Goal: Information Seeking & Learning: Learn about a topic

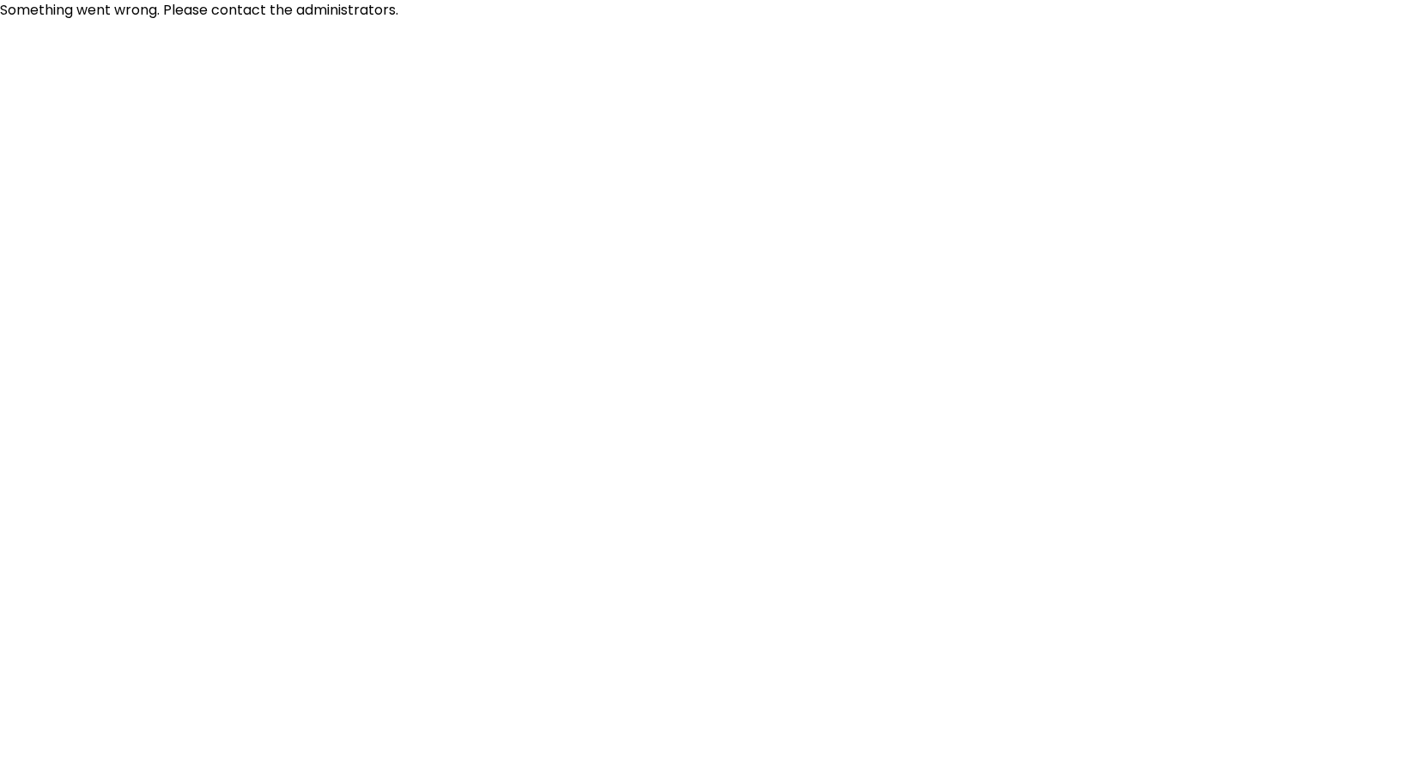
drag, startPoint x: 661, startPoint y: 20, endPoint x: 656, endPoint y: 3, distance: 17.9
click at [660, 15] on p "Something went wrong. Please contact the administrators." at bounding box center [706, 10] width 1413 height 21
click at [1321, 21] on html "Something went wrong. Please contact the administrators." at bounding box center [706, 10] width 1413 height 21
drag, startPoint x: 1321, startPoint y: 53, endPoint x: 1324, endPoint y: 0, distance: 53.3
click at [1325, 21] on html "Something went wrong. Please contact the administrators." at bounding box center [706, 10] width 1413 height 21
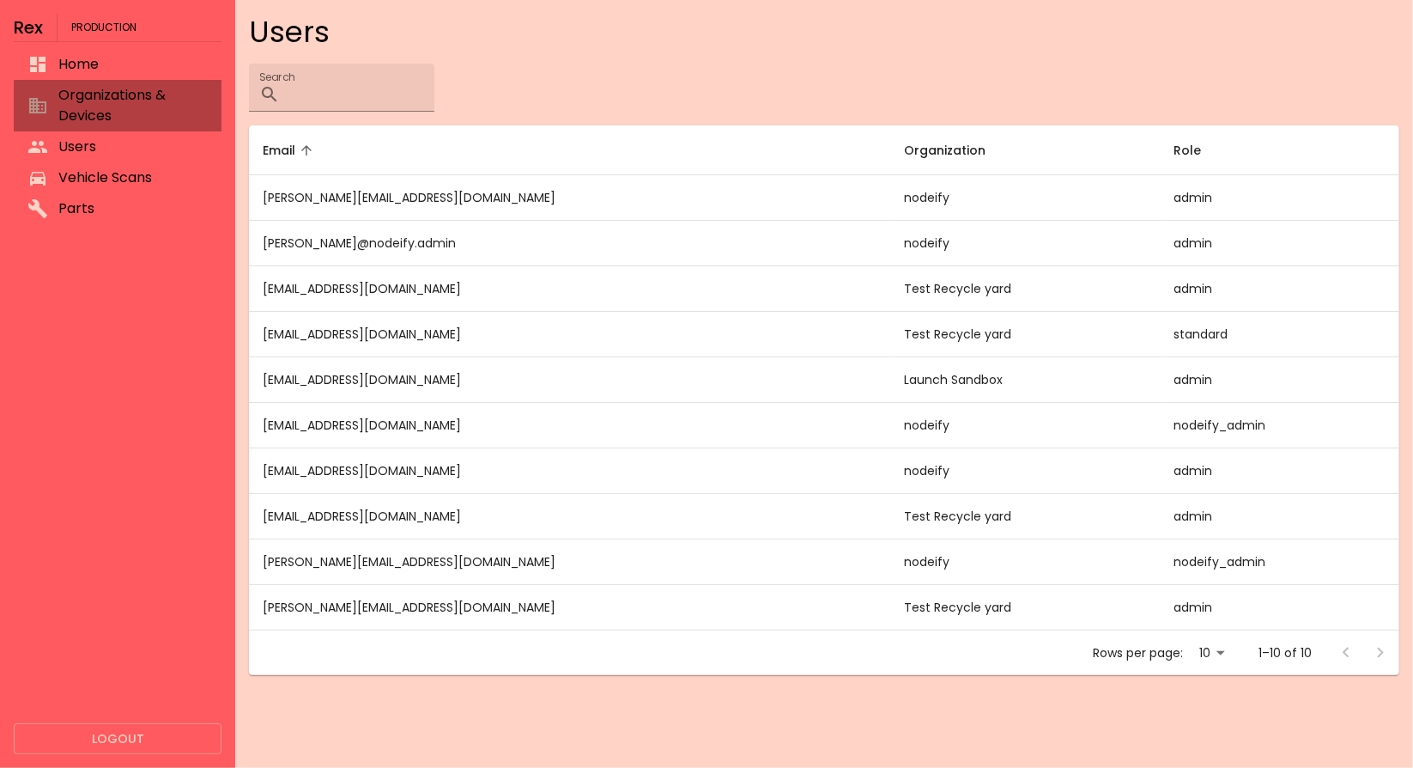
click at [146, 106] on span "Organizations & Devices" at bounding box center [132, 105] width 149 height 41
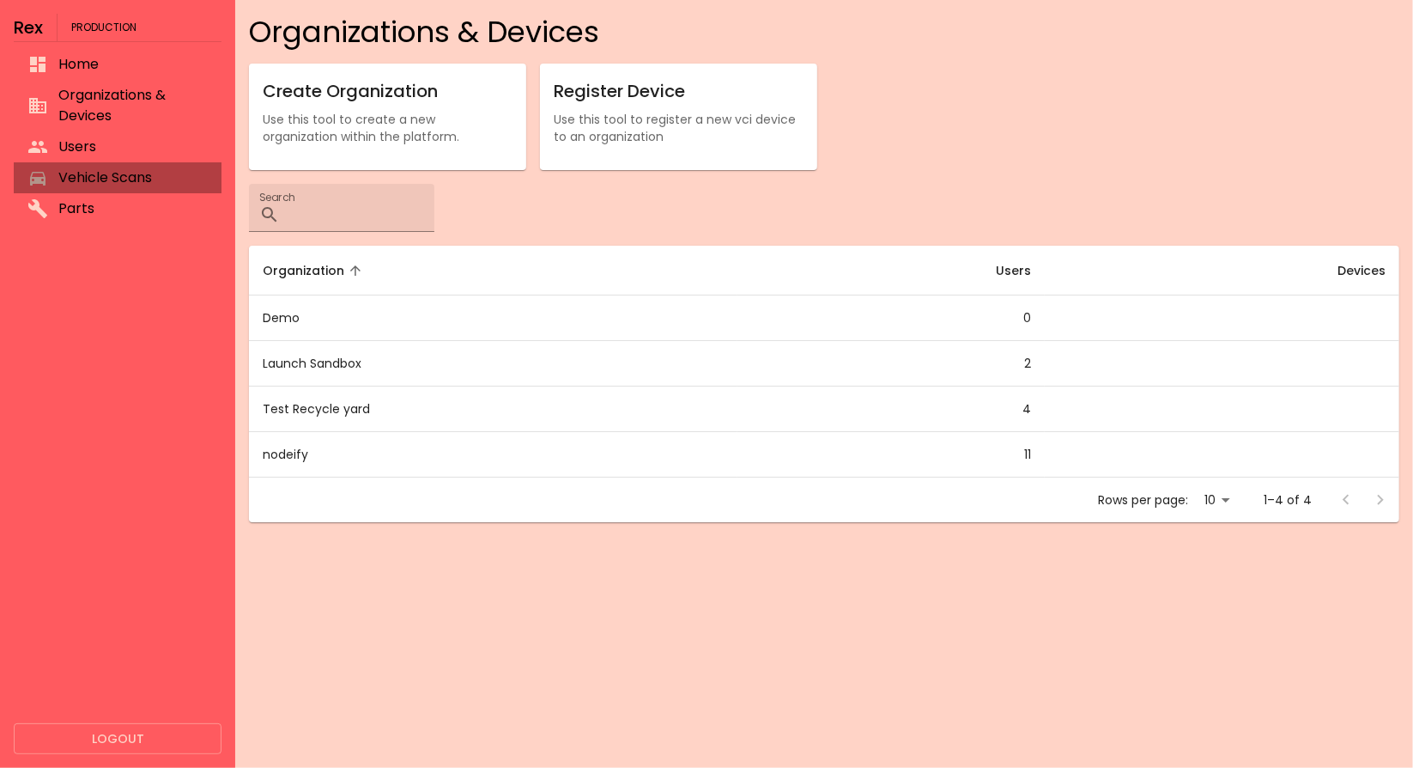
click at [122, 162] on li "Vehicle Scans" at bounding box center [118, 177] width 208 height 31
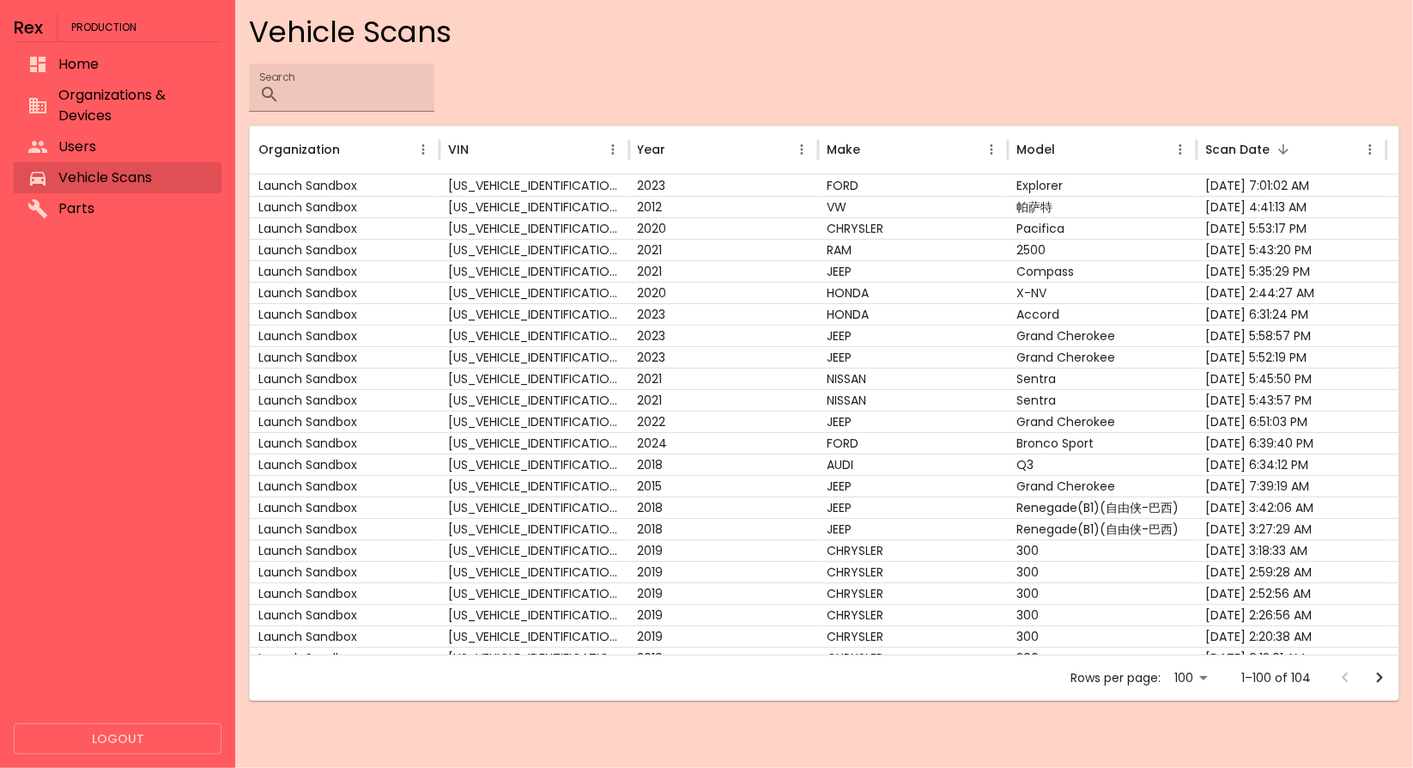
click at [94, 51] on li "Home" at bounding box center [118, 64] width 208 height 31
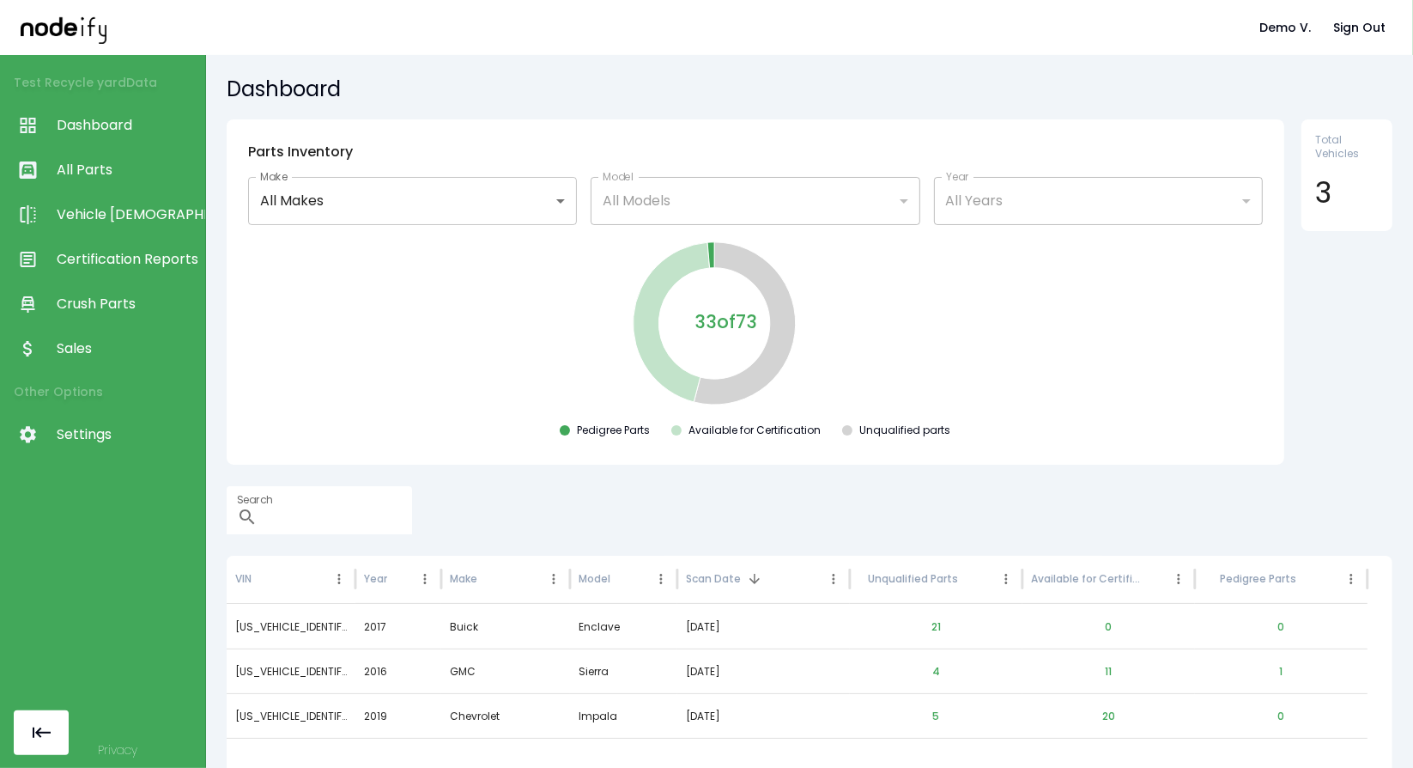
click at [73, 338] on span "Sales" at bounding box center [127, 348] width 140 height 21
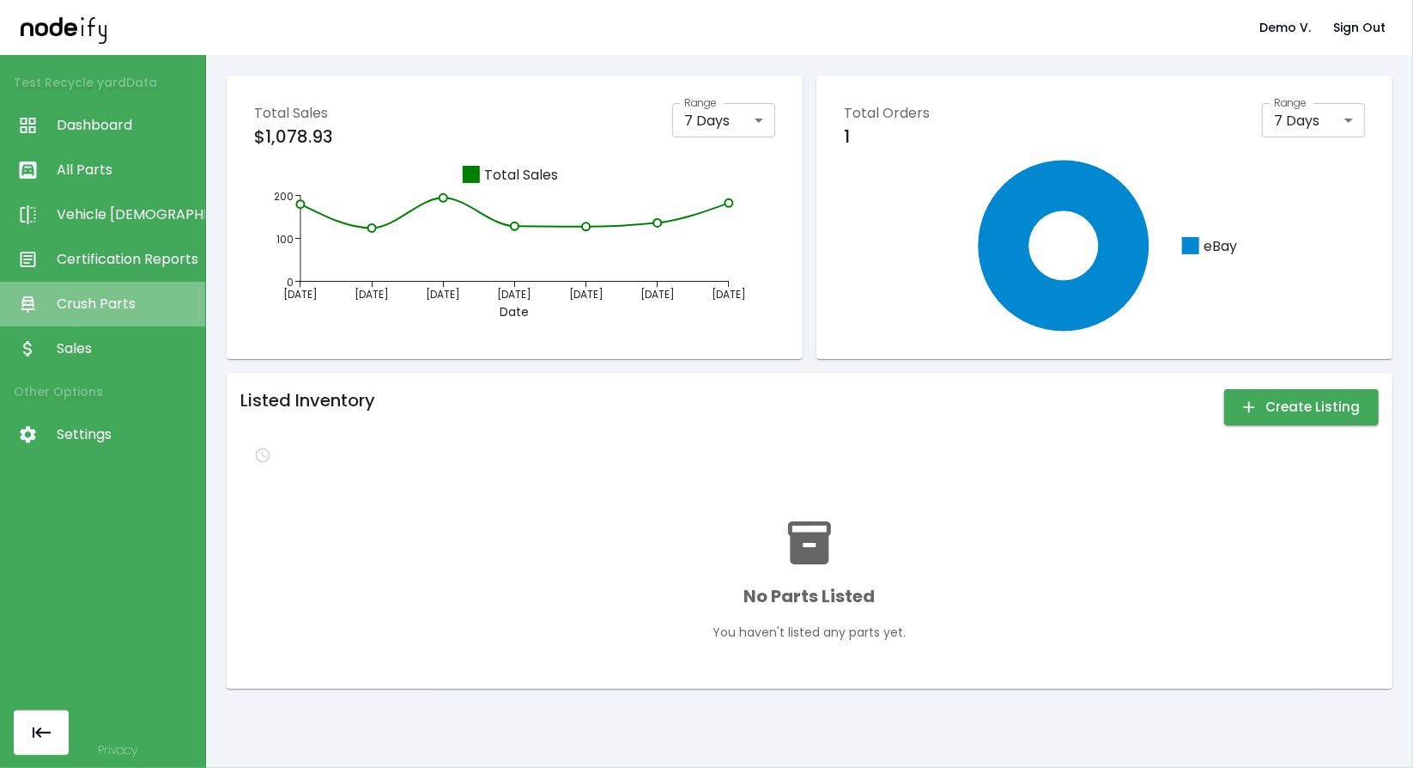
click at [103, 305] on span "Crush Parts" at bounding box center [127, 304] width 140 height 21
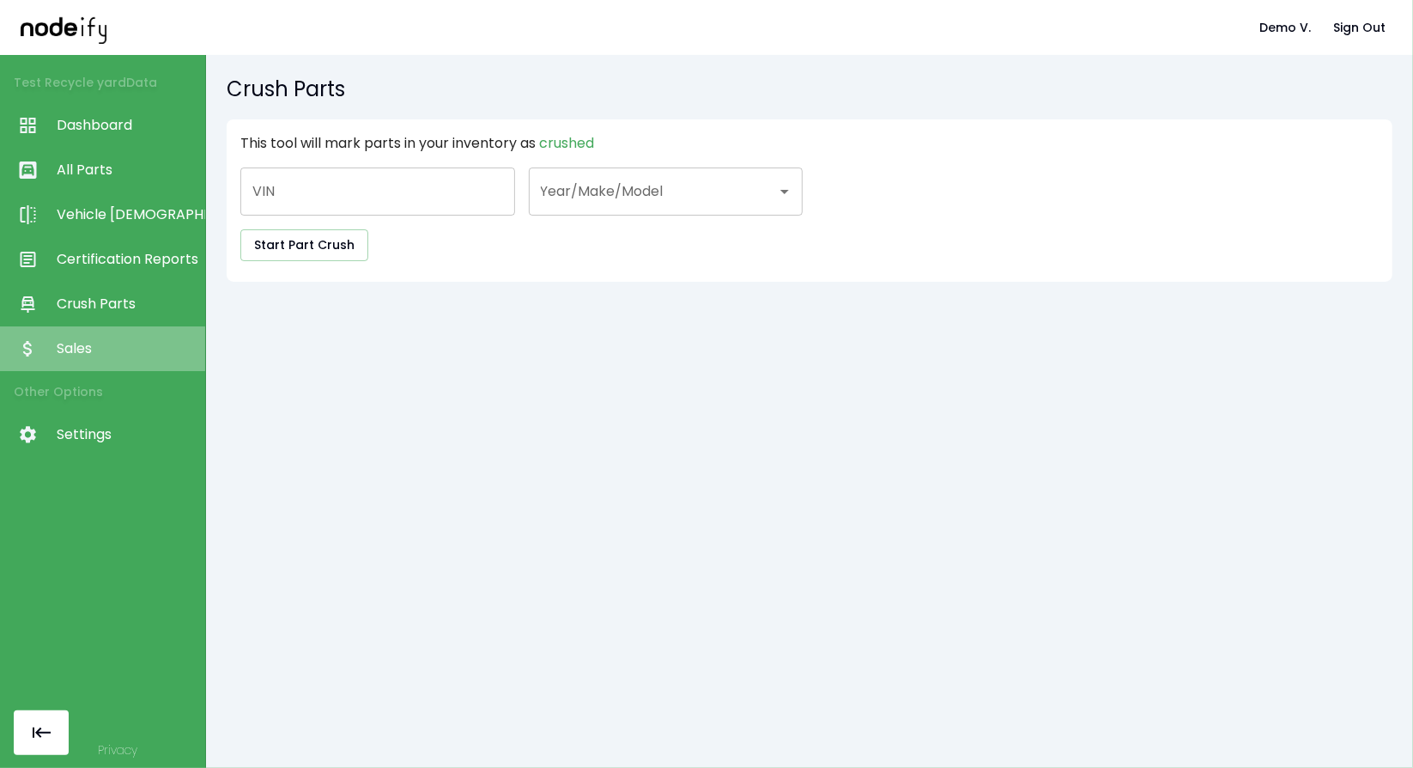
click at [99, 336] on link "Sales" at bounding box center [102, 348] width 205 height 45
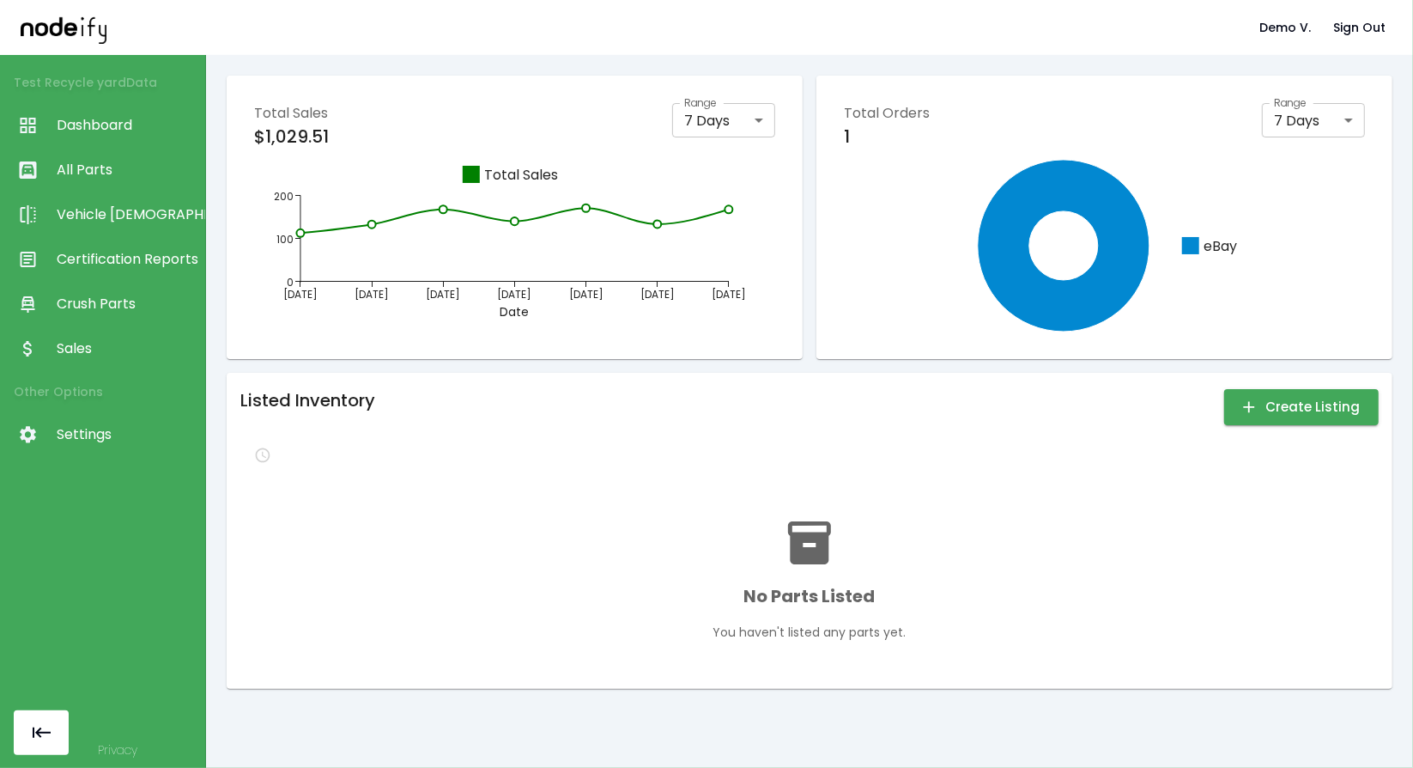
click at [56, 256] on div at bounding box center [33, 259] width 48 height 21
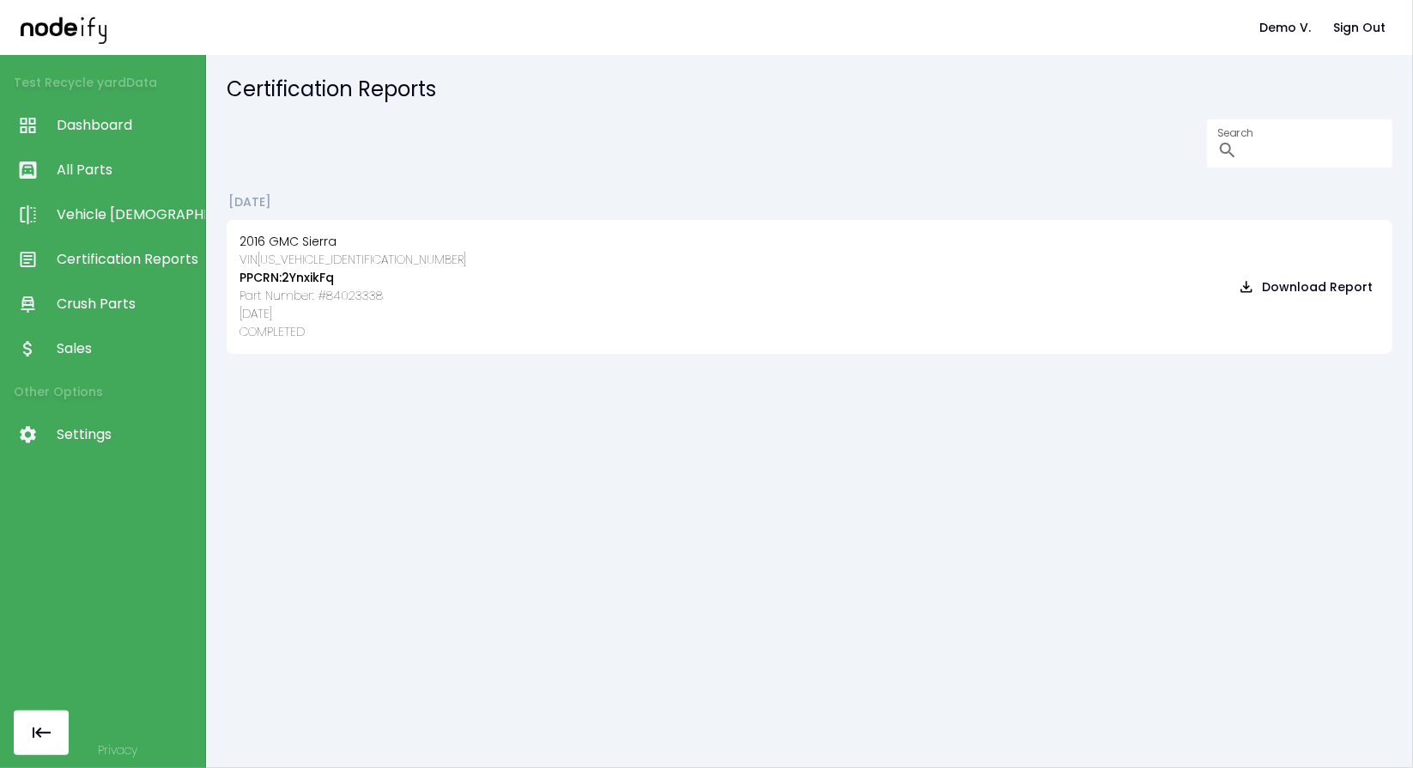
click at [124, 196] on link "Vehicle Scan" at bounding box center [102, 214] width 205 height 45
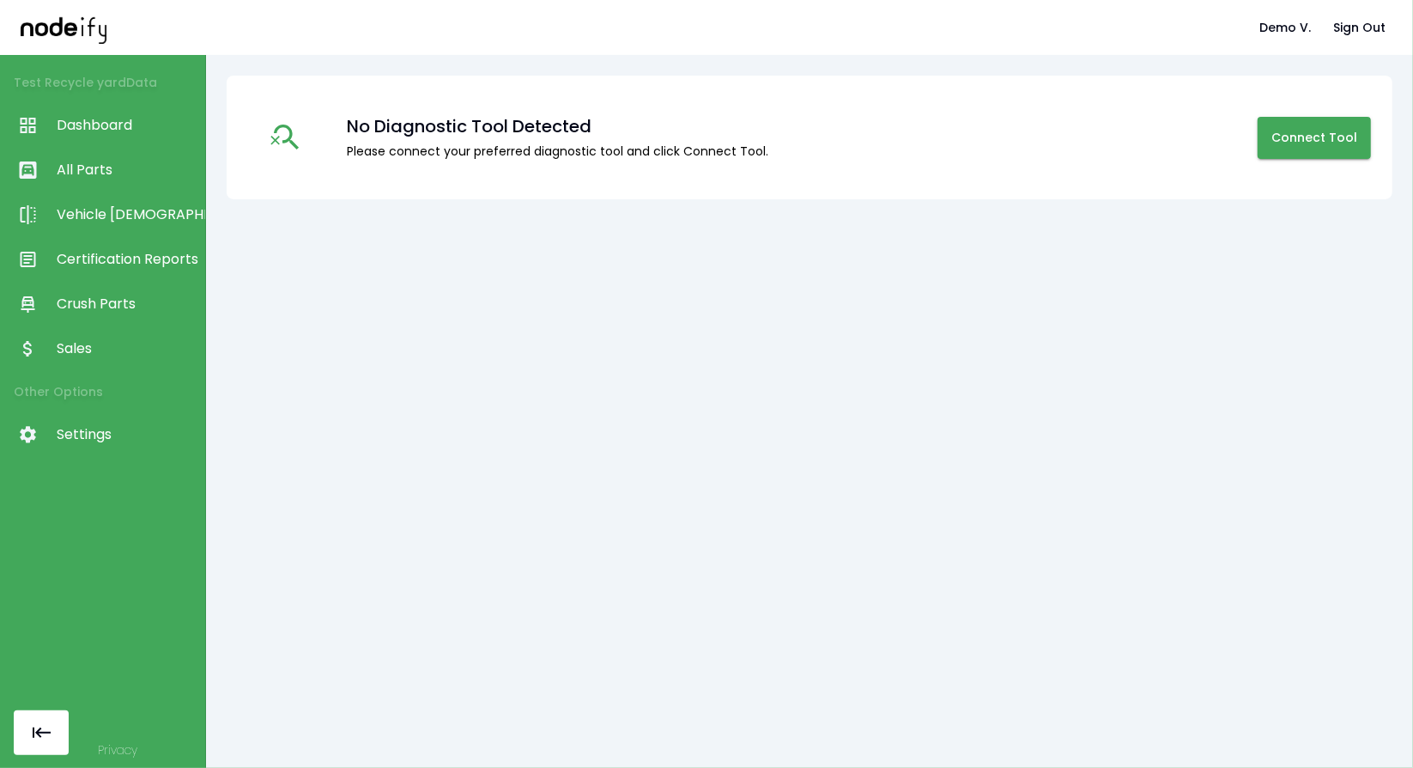
click at [115, 173] on span "All Parts" at bounding box center [127, 170] width 140 height 21
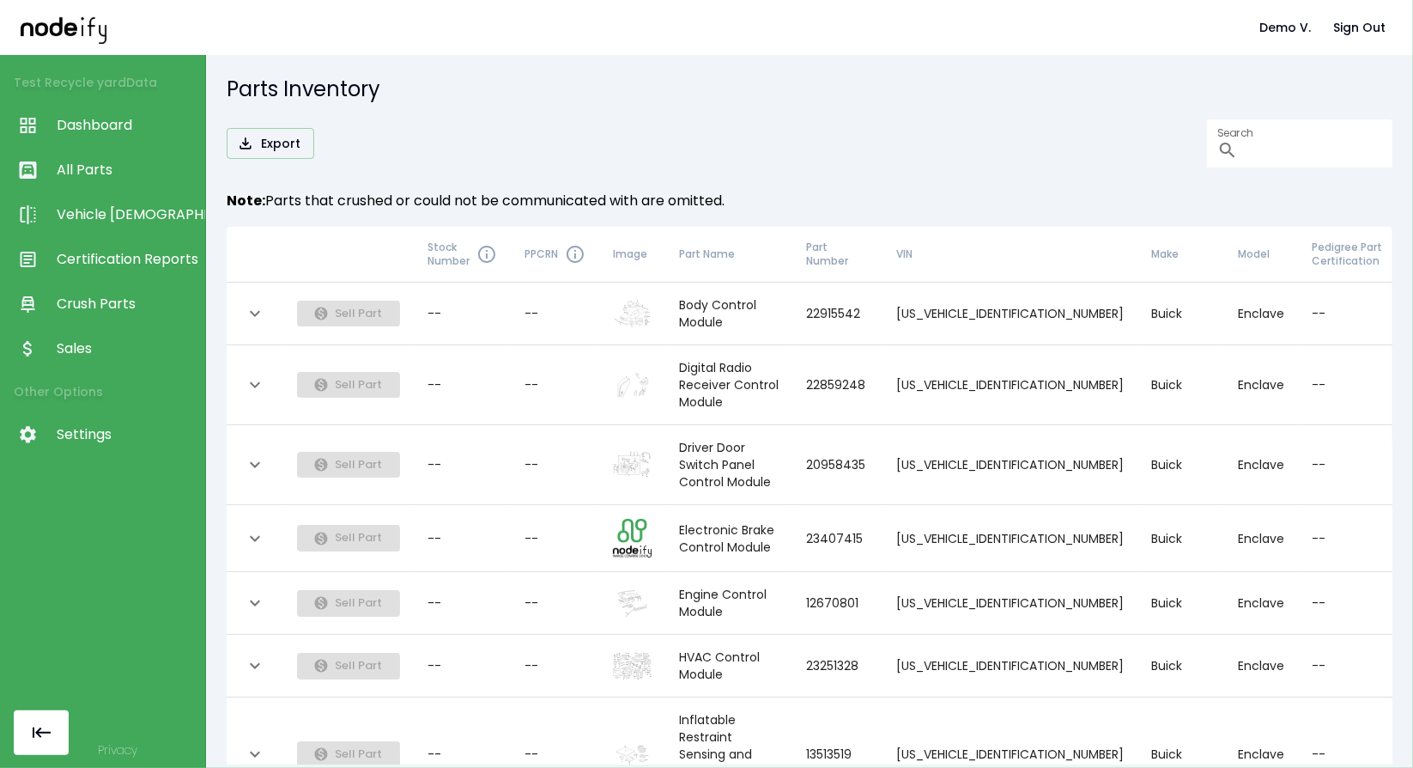
click at [652, 304] on img "collapsible table" at bounding box center [632, 313] width 39 height 28
click at [259, 303] on icon "expand row" at bounding box center [255, 313] width 21 height 21
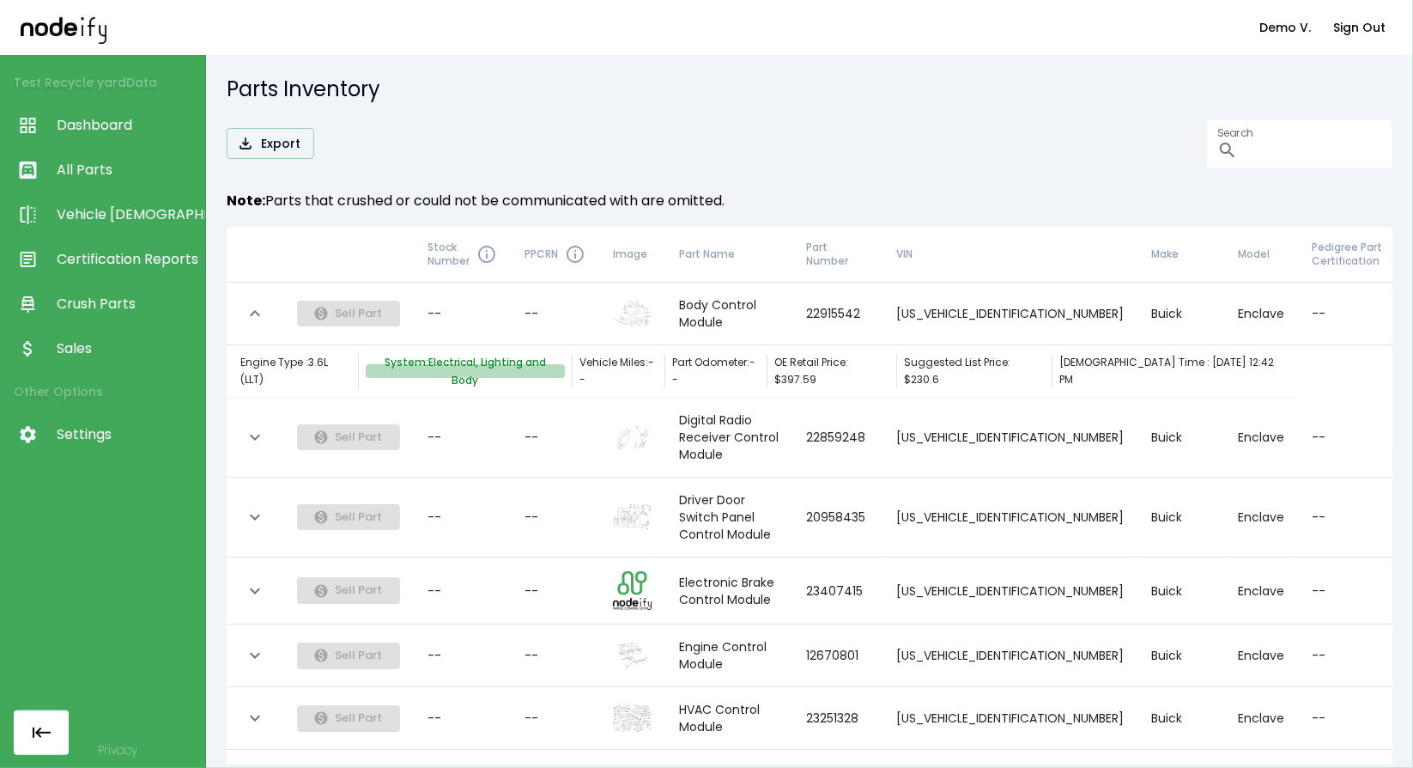
click at [492, 365] on button "System: Electrical, Lighting and Body" at bounding box center [465, 371] width 199 height 14
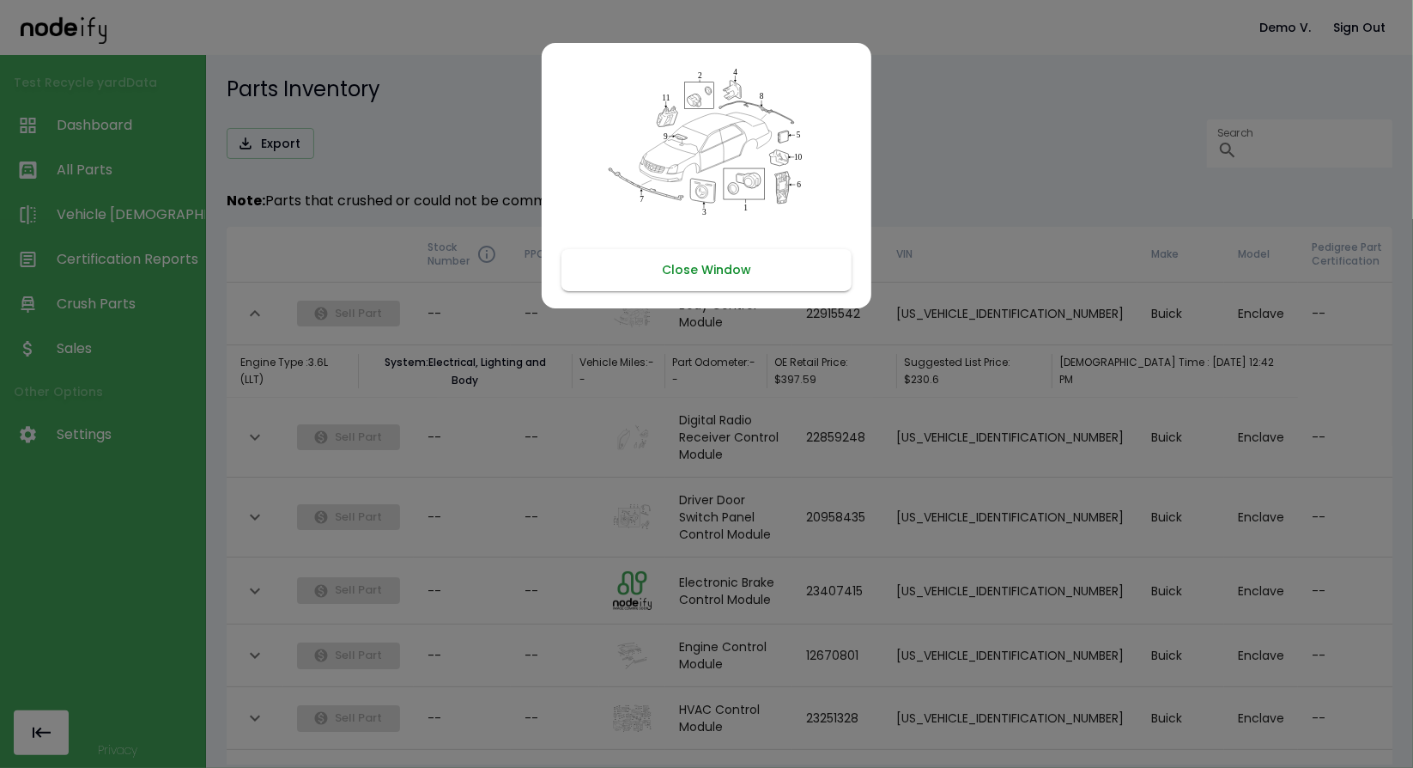
click at [733, 260] on button "Close Window" at bounding box center [707, 270] width 290 height 42
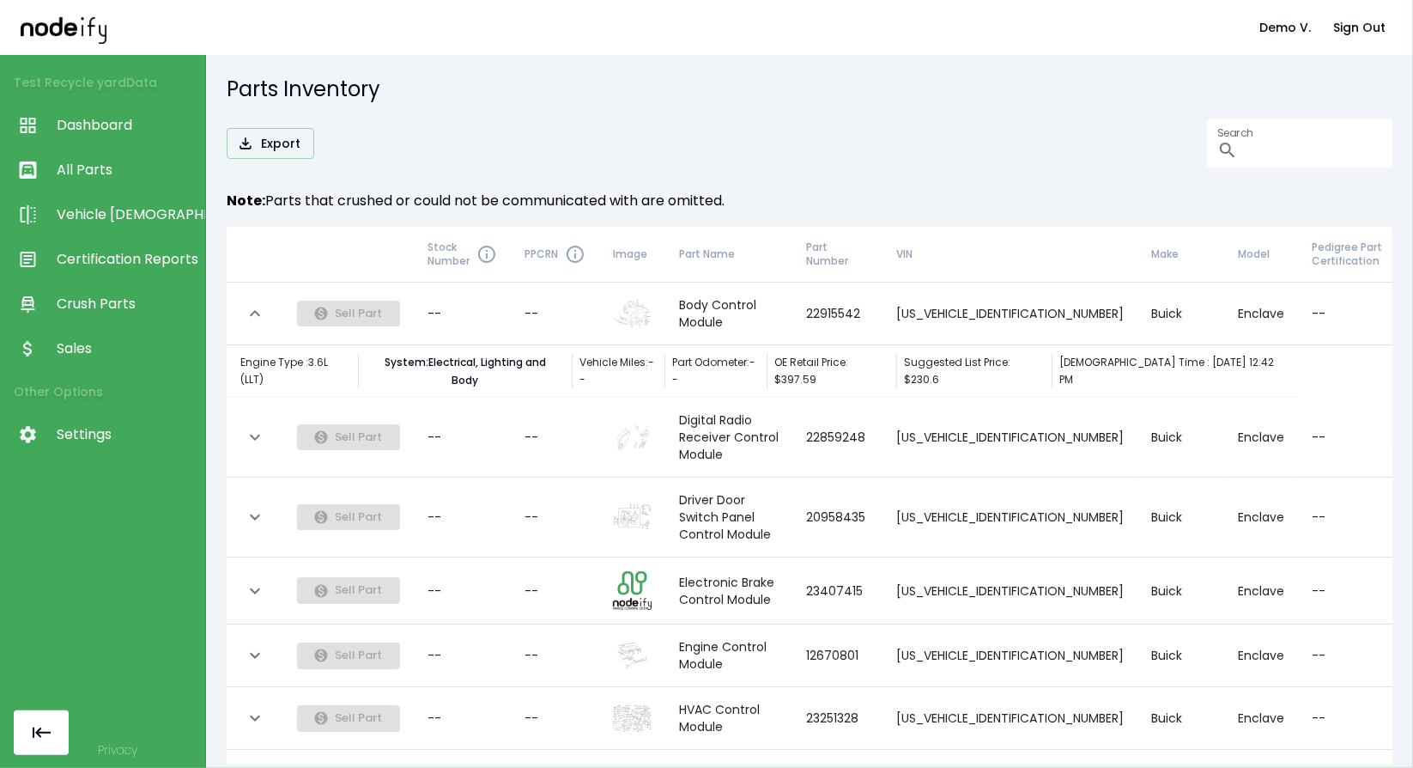
click at [827, 355] on span "OE Retail Price: $ 397.59" at bounding box center [831, 371] width 115 height 34
click at [1020, 354] on span "Suggested List Price: $ 230.6" at bounding box center [974, 371] width 141 height 34
click at [1102, 358] on span "Scan Time : Dec 18, 2024 12:42 PM" at bounding box center [1172, 371] width 225 height 34
click at [1138, 424] on td "Buick" at bounding box center [1181, 438] width 87 height 80
click at [665, 398] on td "collapsible table" at bounding box center [632, 438] width 66 height 80
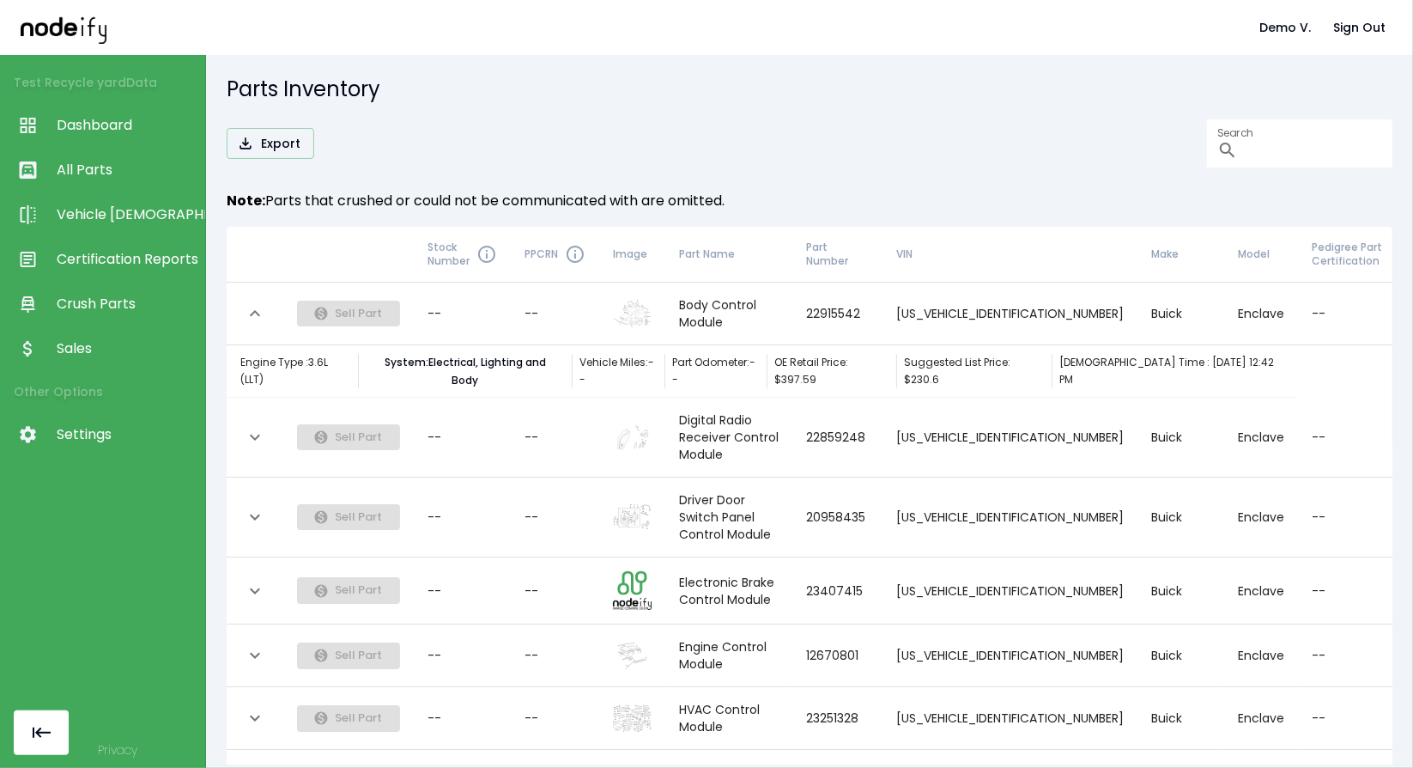
click at [256, 299] on button "expand row" at bounding box center [254, 313] width 29 height 29
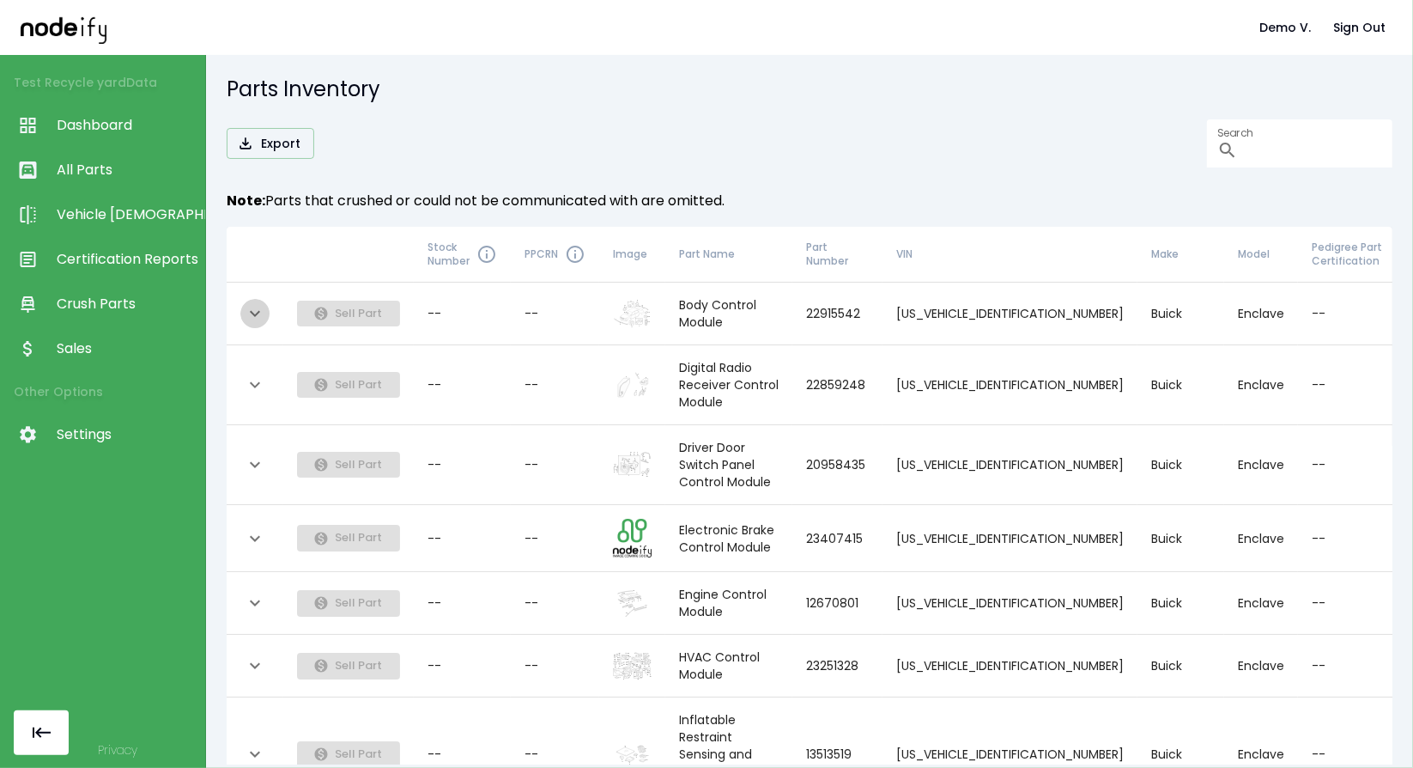
click at [256, 299] on button "expand row" at bounding box center [254, 313] width 29 height 29
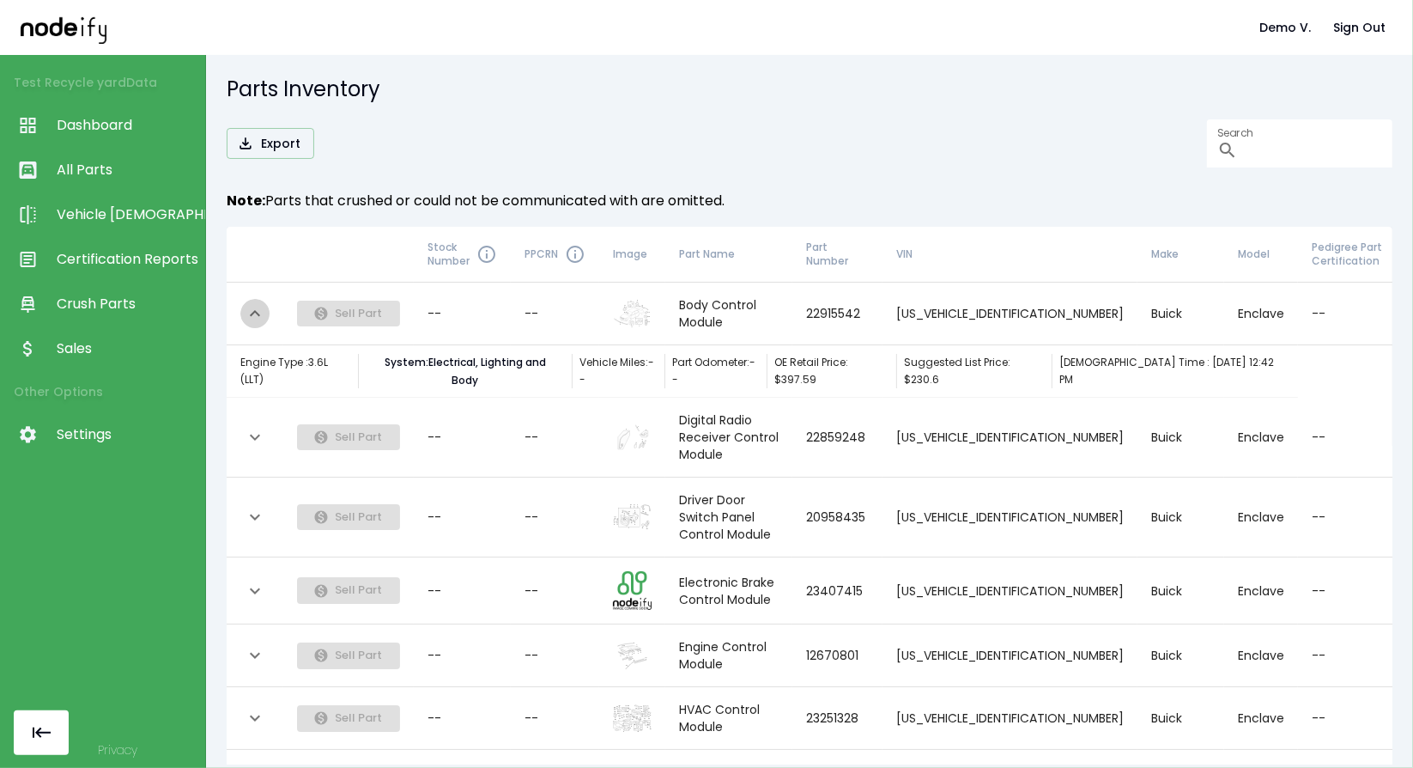
click at [256, 299] on button "expand row" at bounding box center [254, 313] width 29 height 29
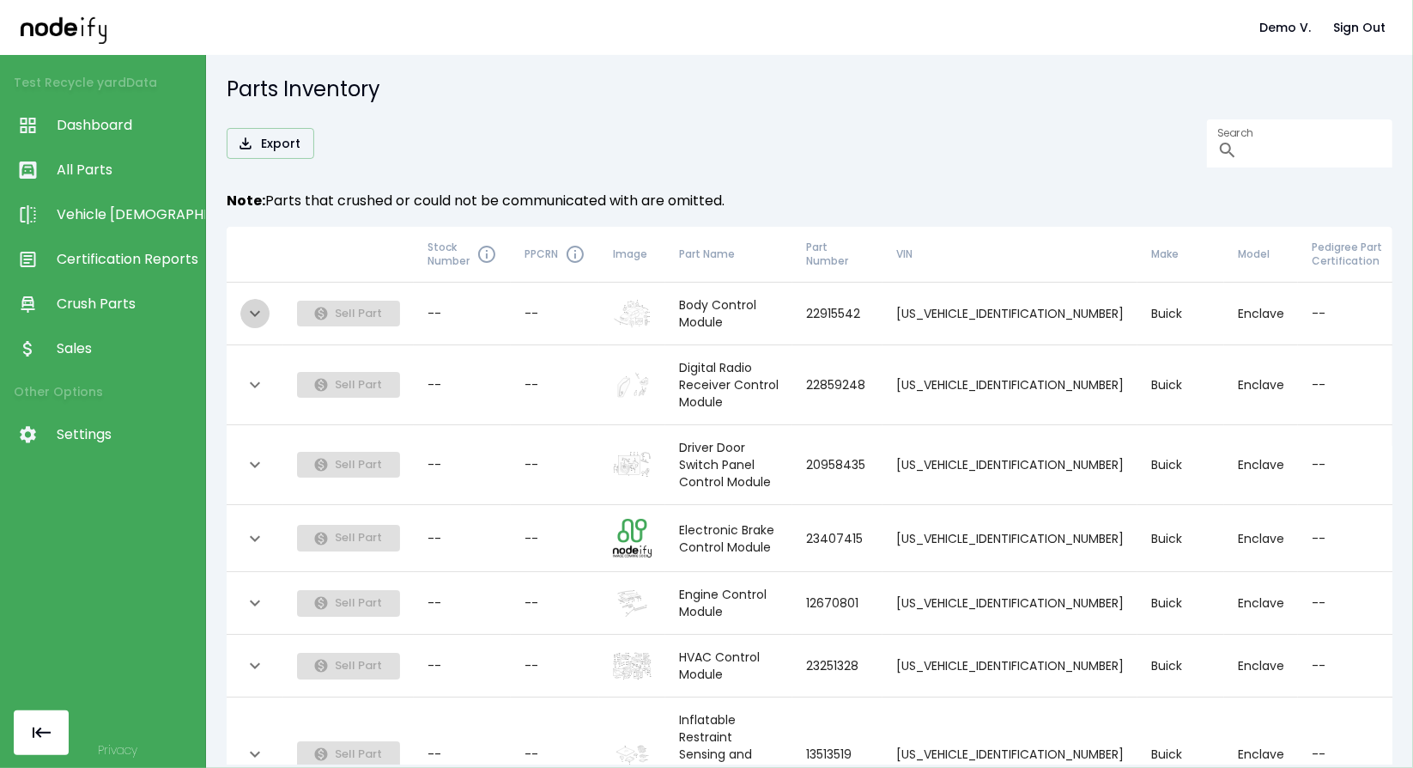
click at [256, 299] on button "expand row" at bounding box center [254, 313] width 29 height 29
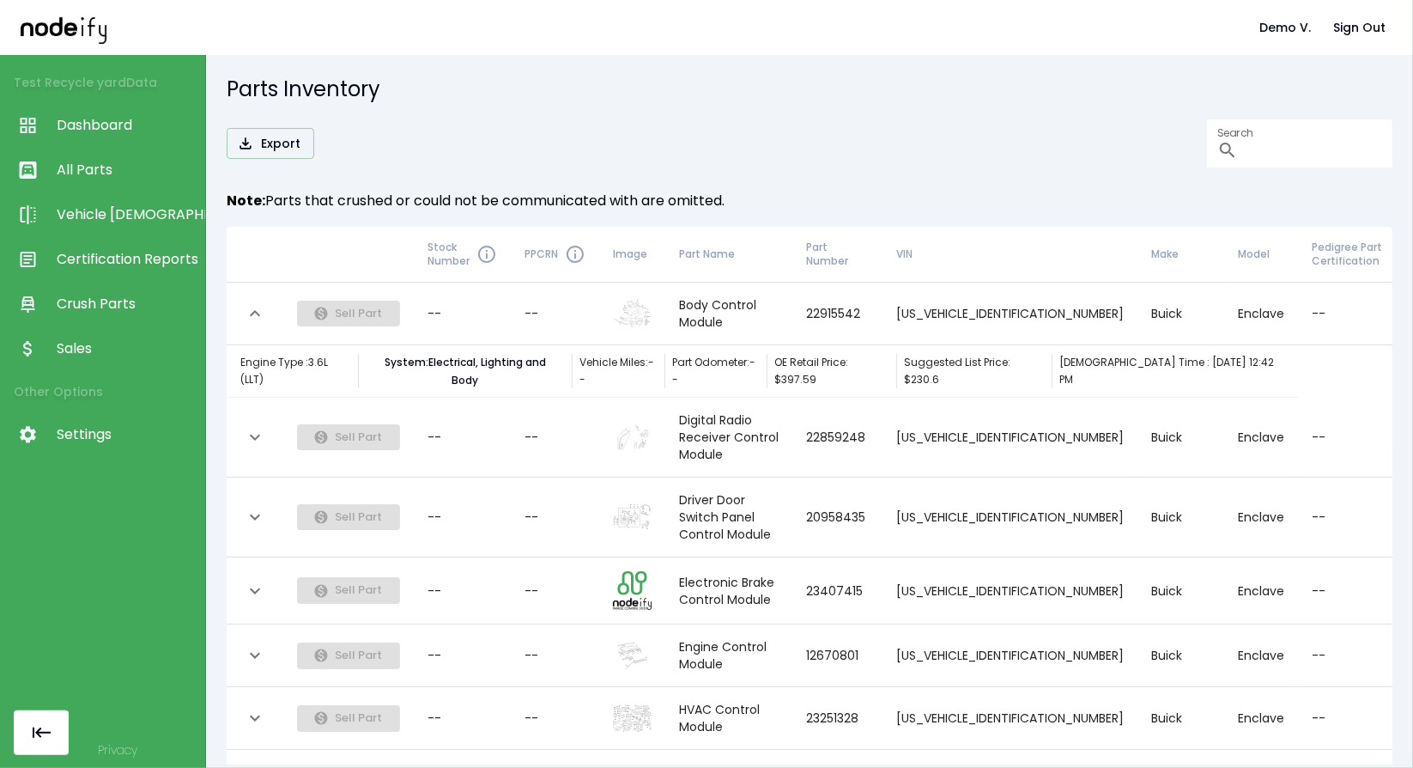
click at [256, 299] on button "expand row" at bounding box center [254, 313] width 29 height 29
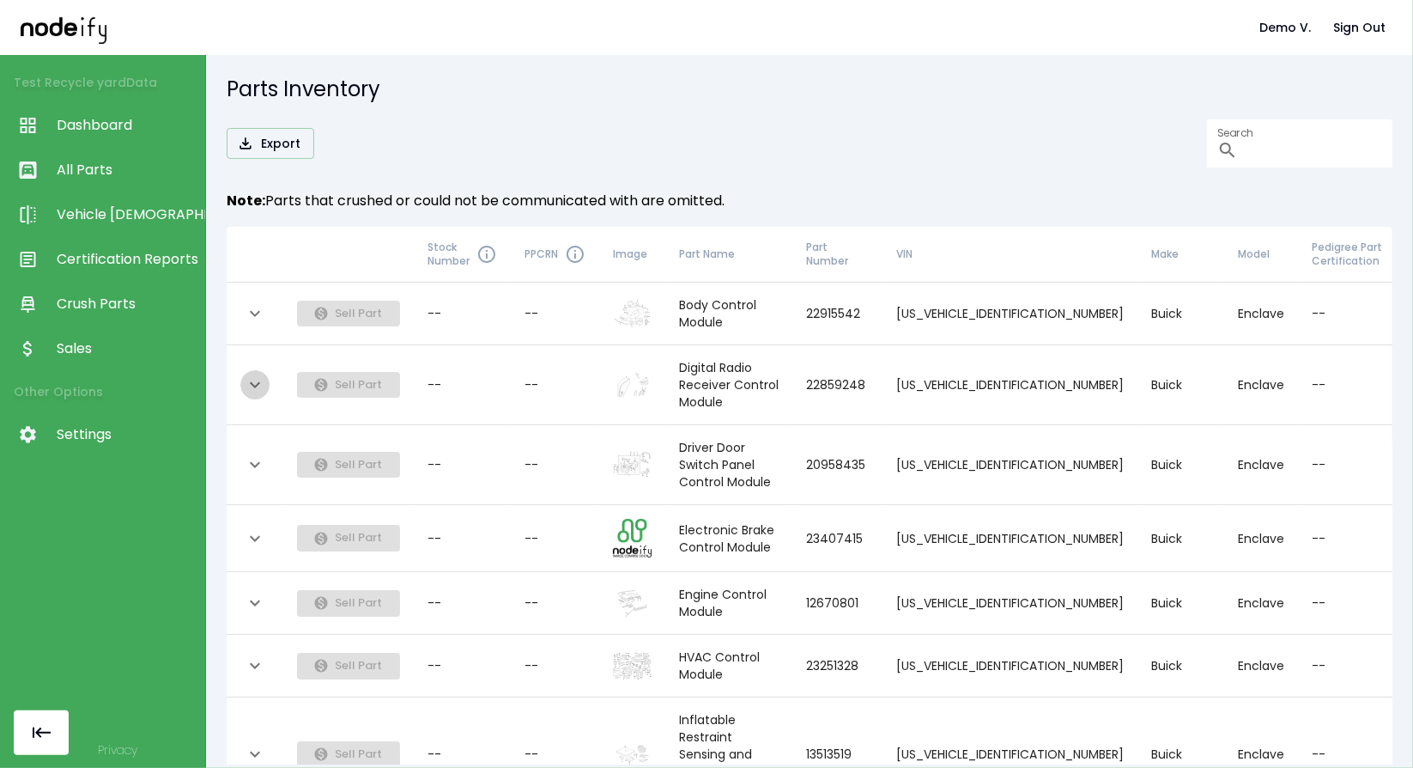
click at [259, 375] on icon "expand row" at bounding box center [255, 384] width 21 height 21
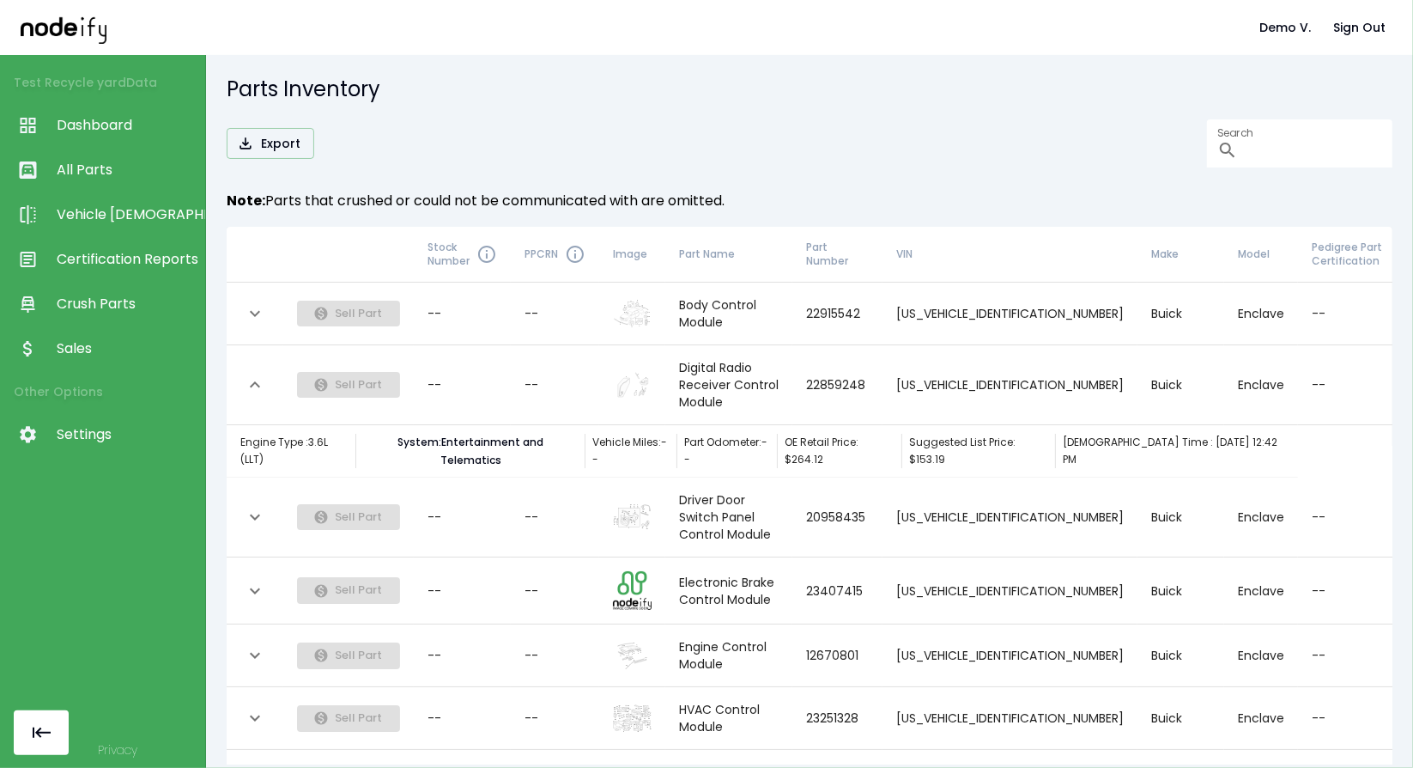
click at [259, 375] on icon "expand row" at bounding box center [255, 384] width 21 height 21
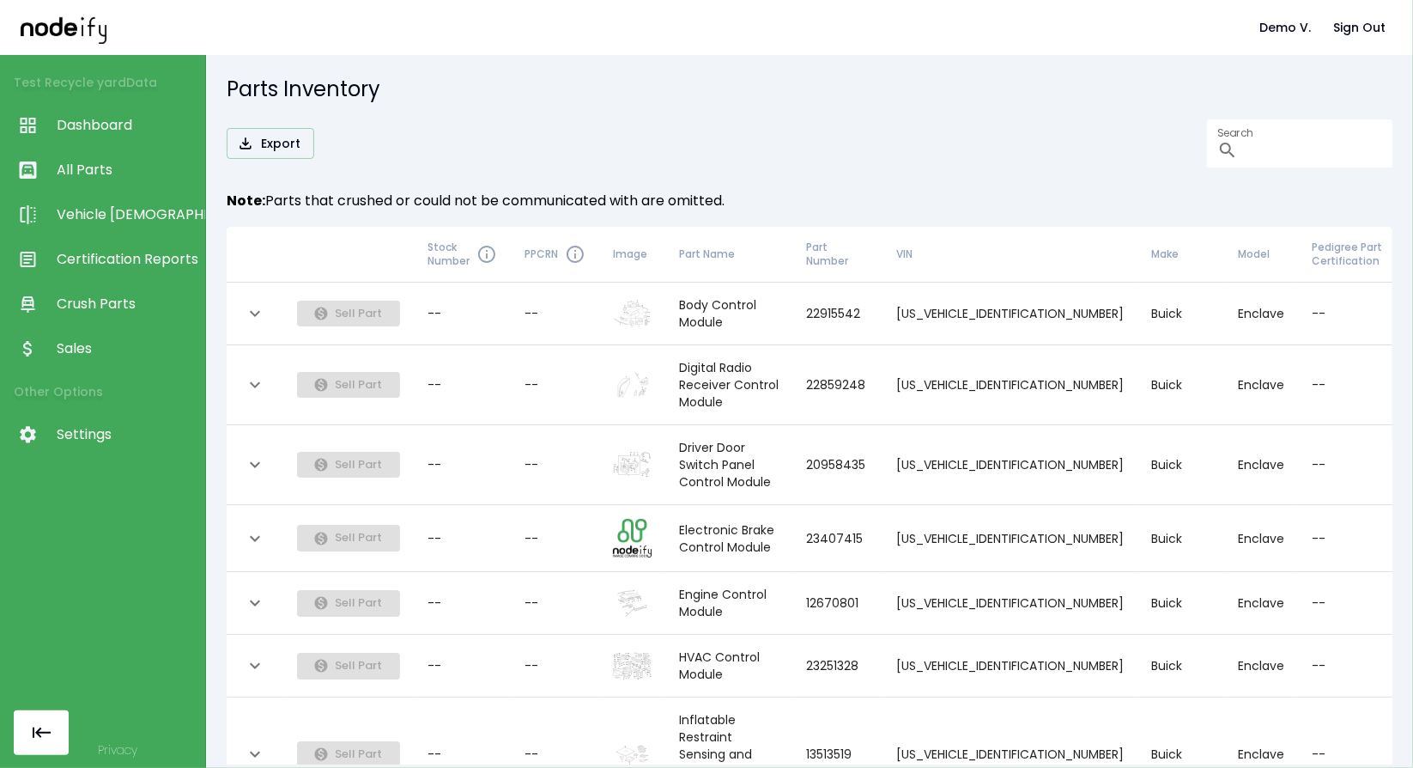
click at [262, 454] on icon "expand row" at bounding box center [255, 464] width 21 height 21
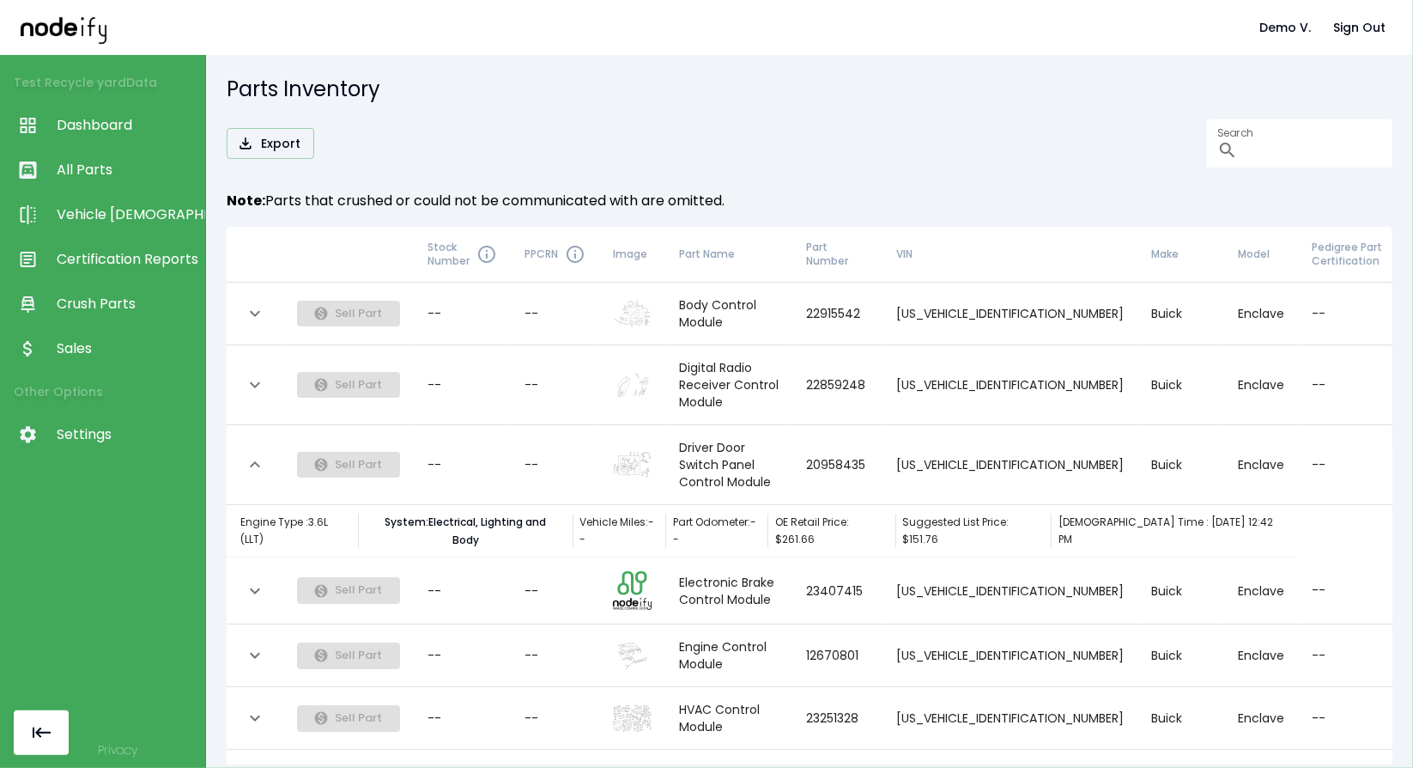
click at [262, 454] on icon "expand row" at bounding box center [255, 464] width 21 height 21
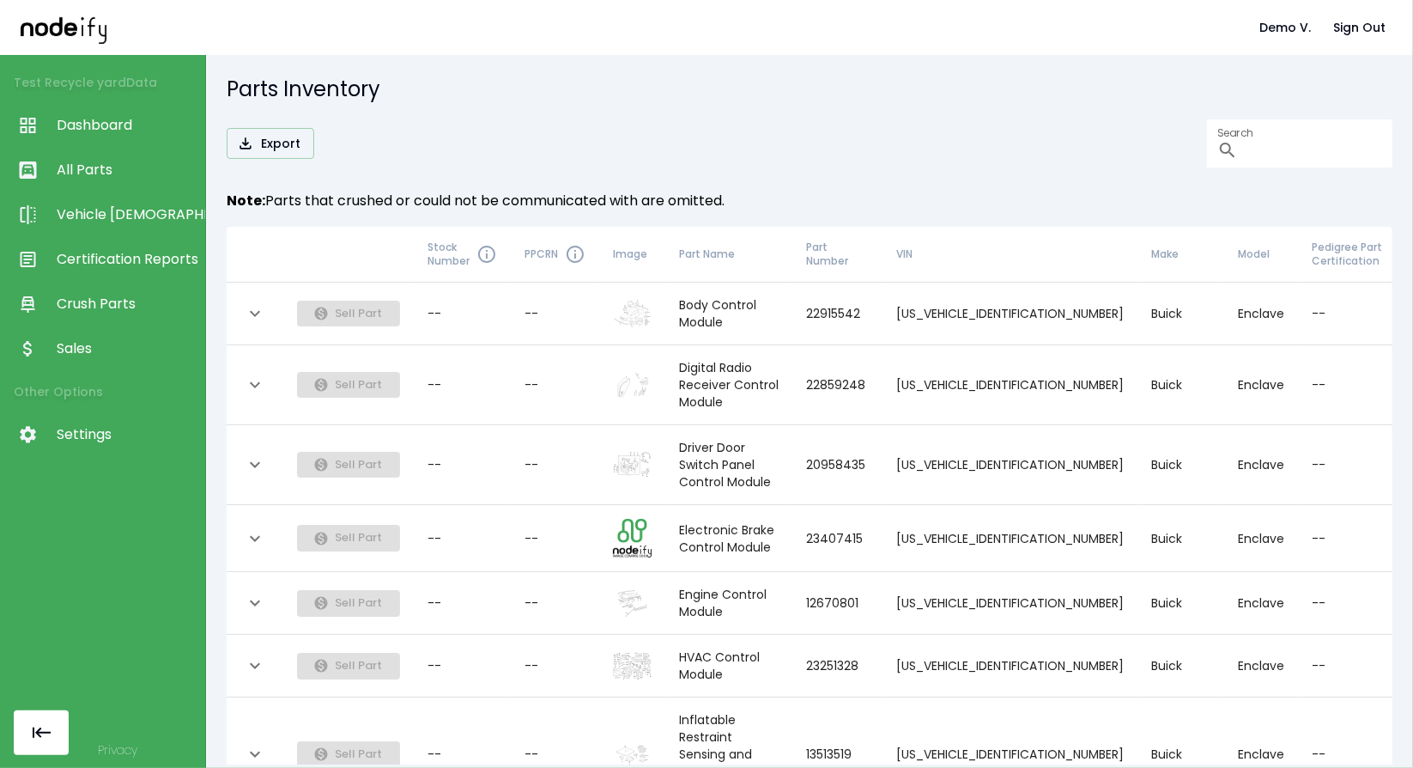
click at [261, 454] on icon "expand row" at bounding box center [255, 464] width 21 height 21
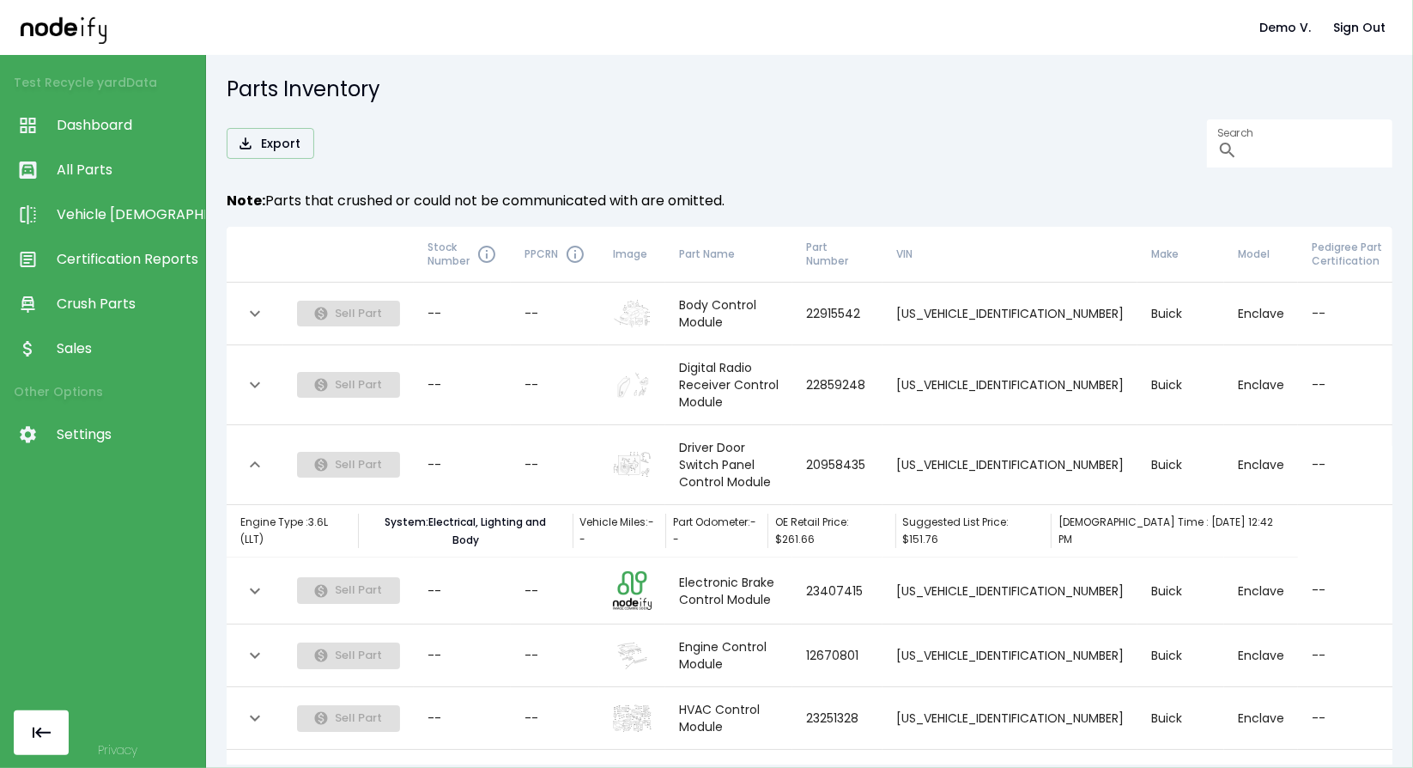
click at [261, 454] on icon "expand row" at bounding box center [255, 464] width 21 height 21
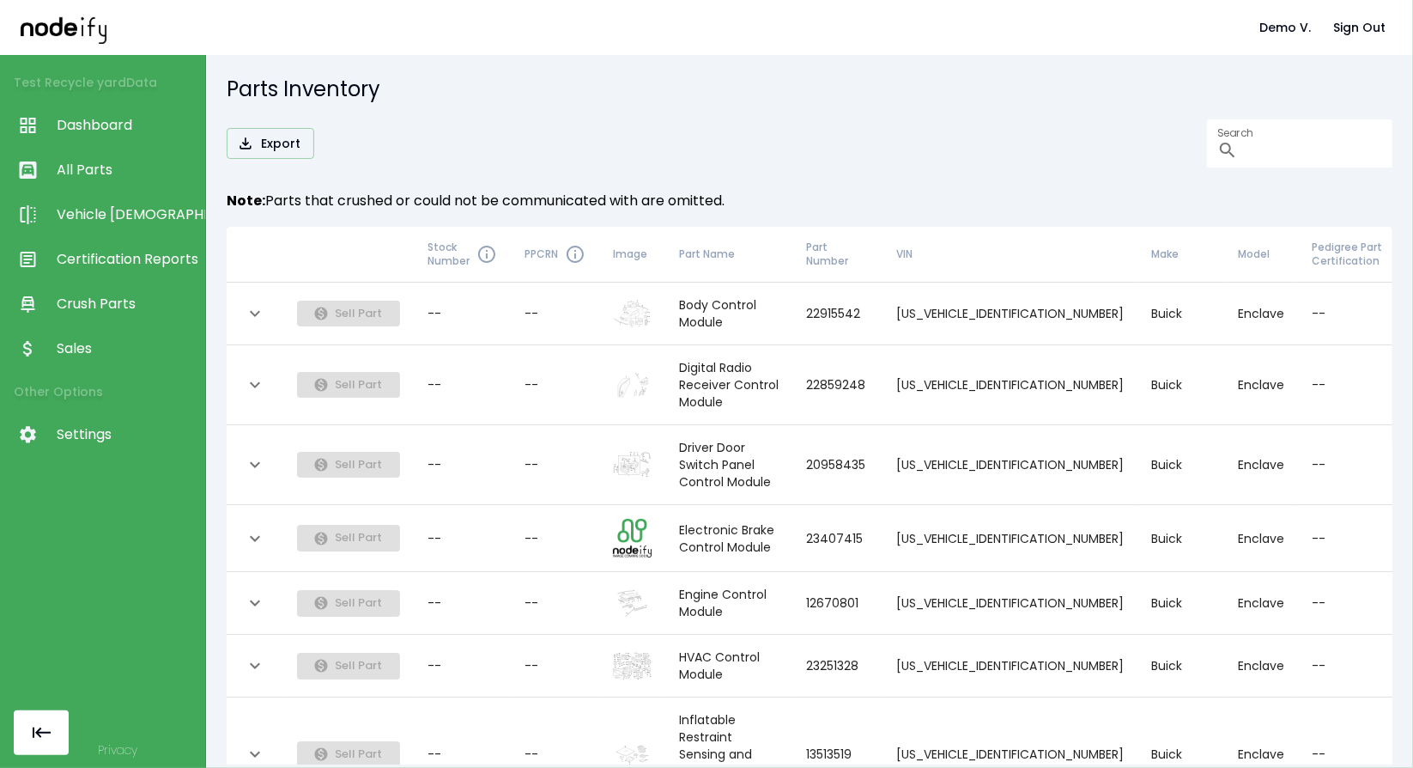
click at [261, 454] on icon "expand row" at bounding box center [255, 464] width 21 height 21
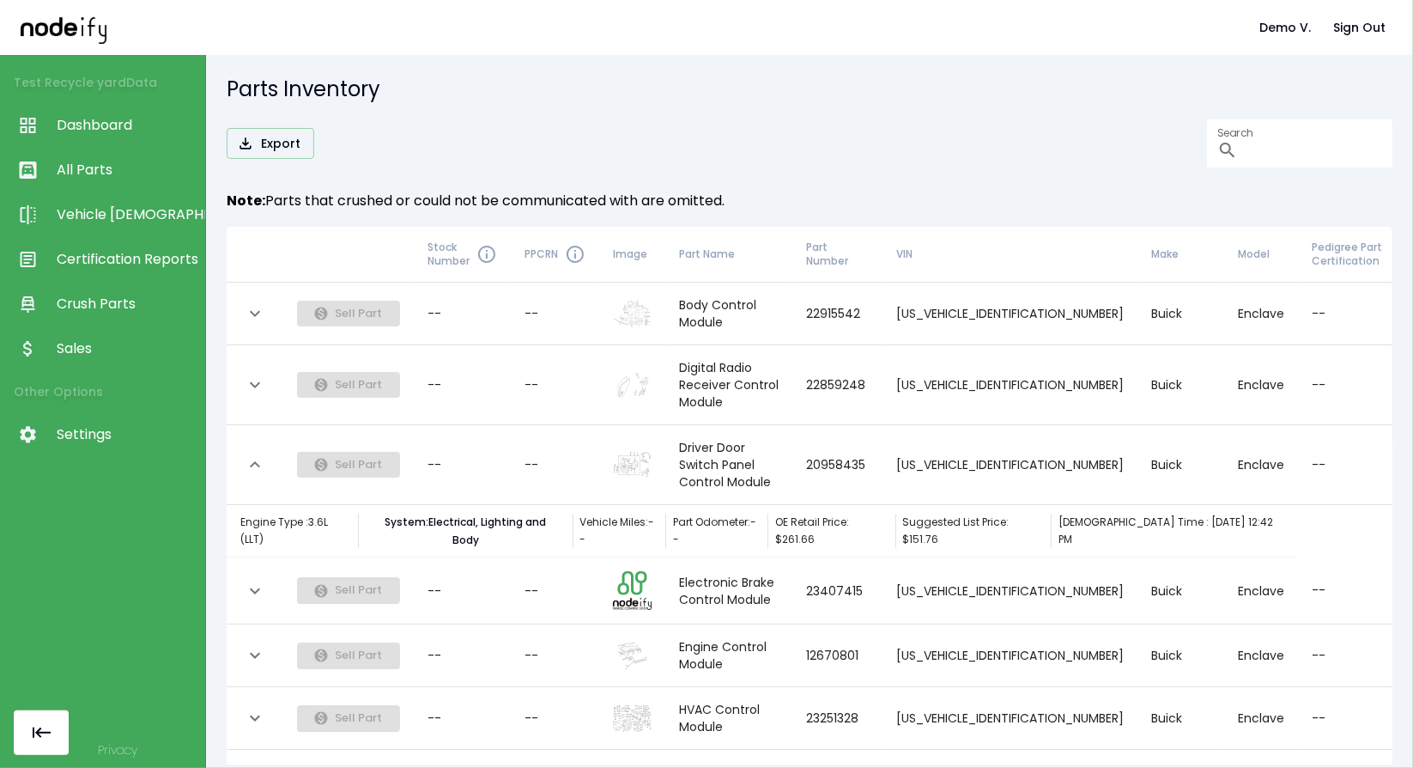
click at [263, 305] on icon "expand row" at bounding box center [255, 313] width 21 height 21
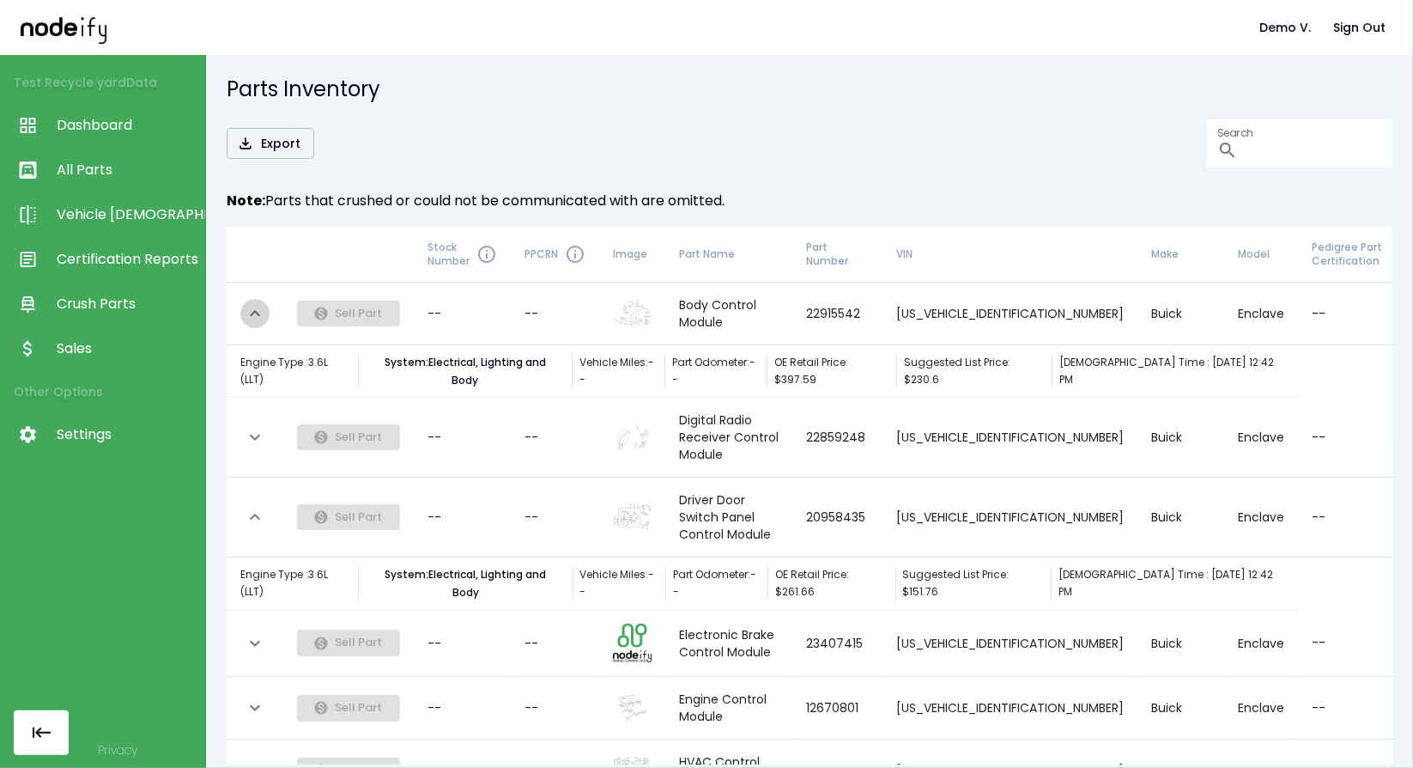
click at [263, 305] on icon "expand row" at bounding box center [255, 313] width 21 height 21
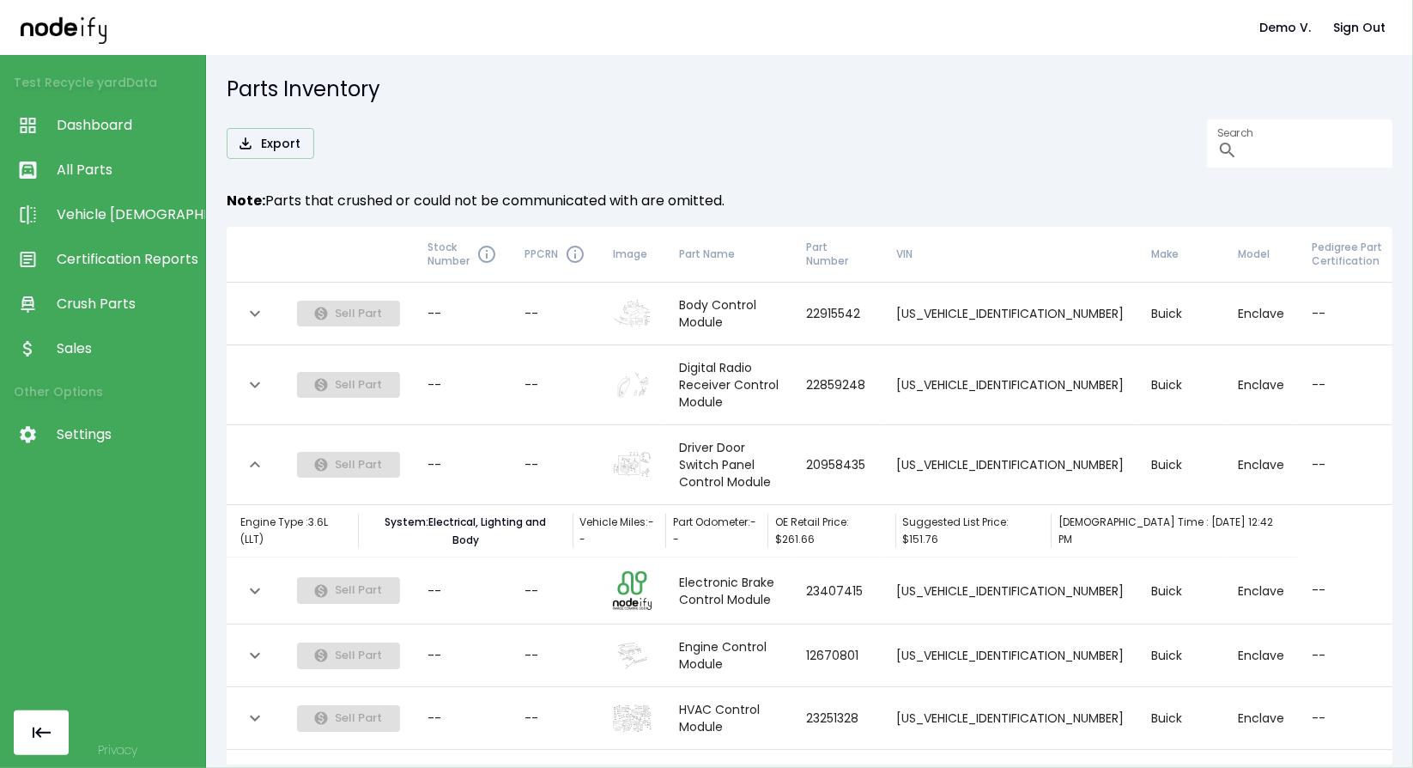
click at [263, 305] on icon "expand row" at bounding box center [255, 313] width 21 height 21
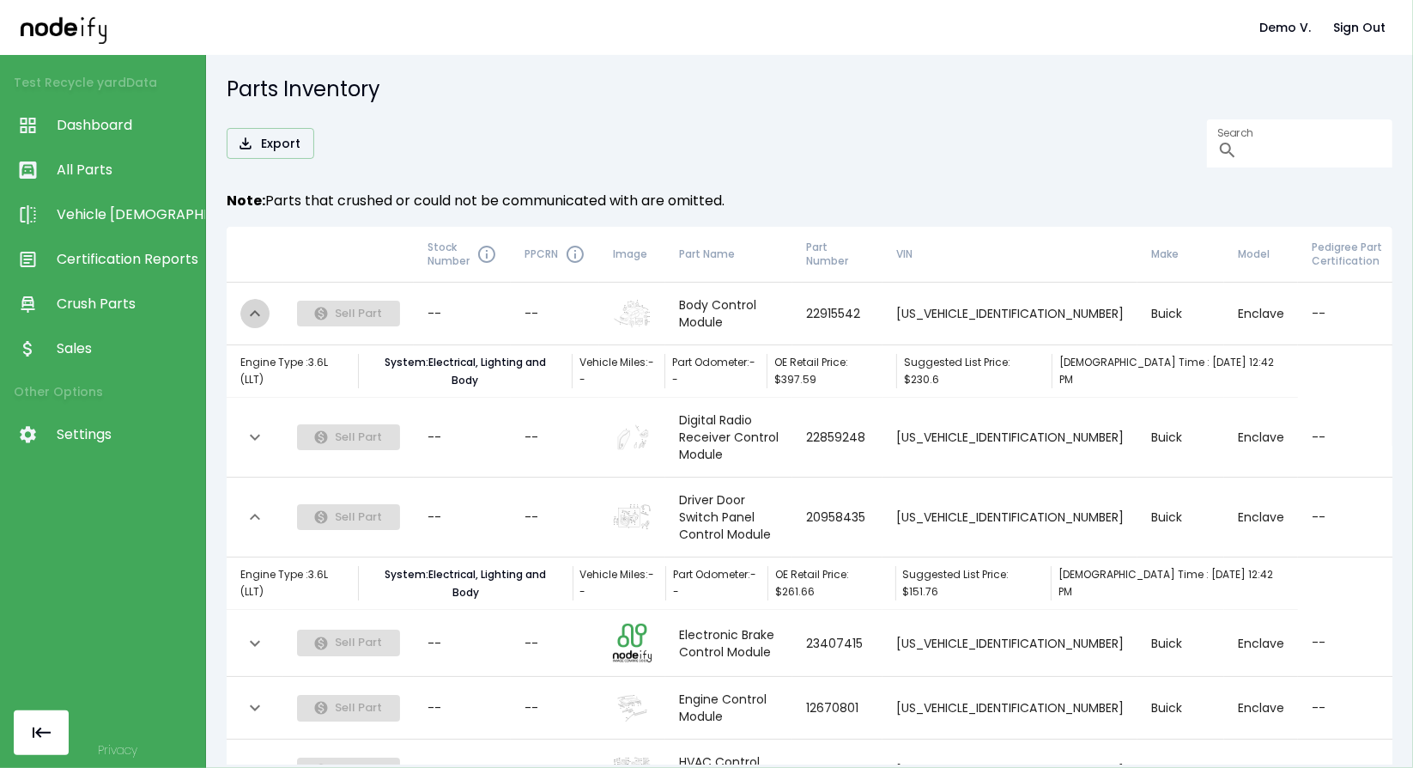
click at [263, 305] on icon "expand row" at bounding box center [255, 313] width 21 height 21
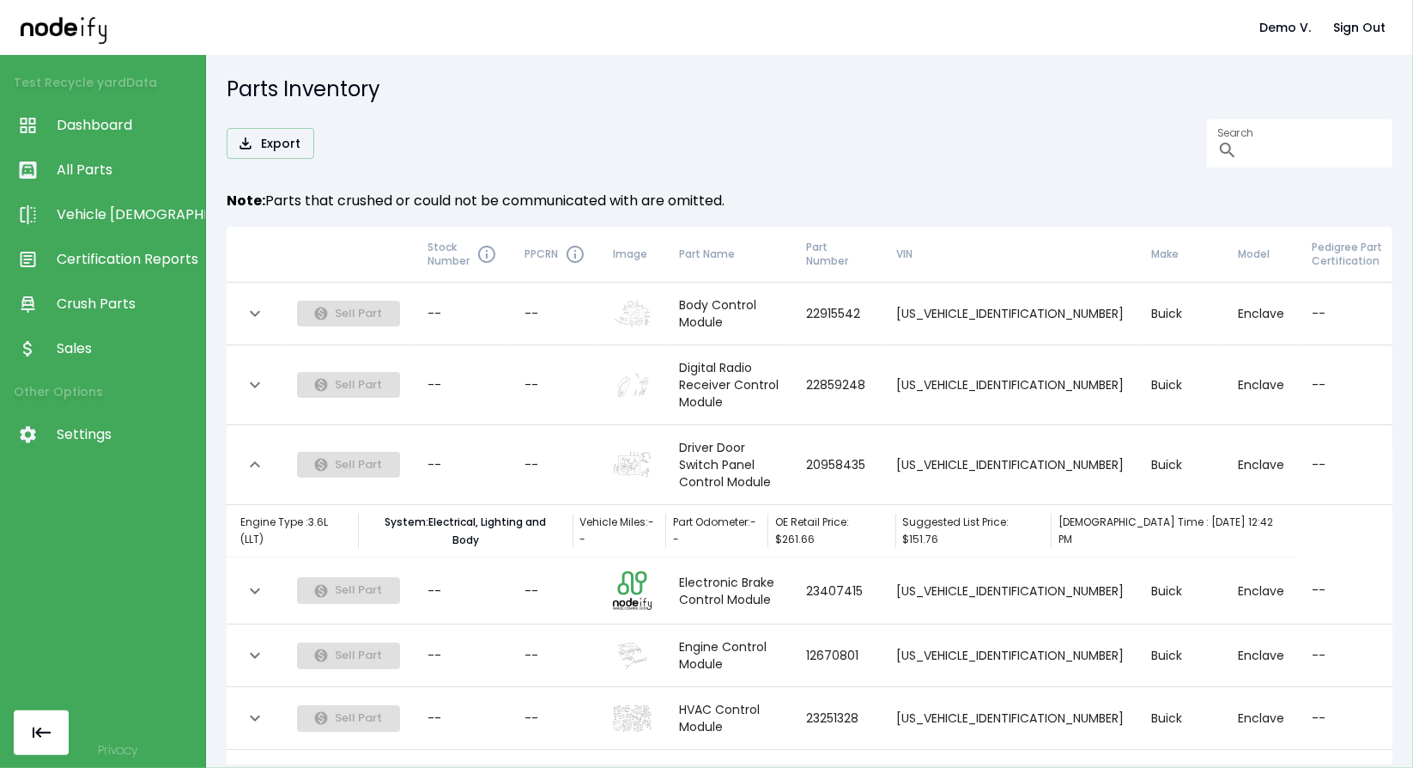
click at [260, 454] on icon "expand row" at bounding box center [255, 464] width 21 height 21
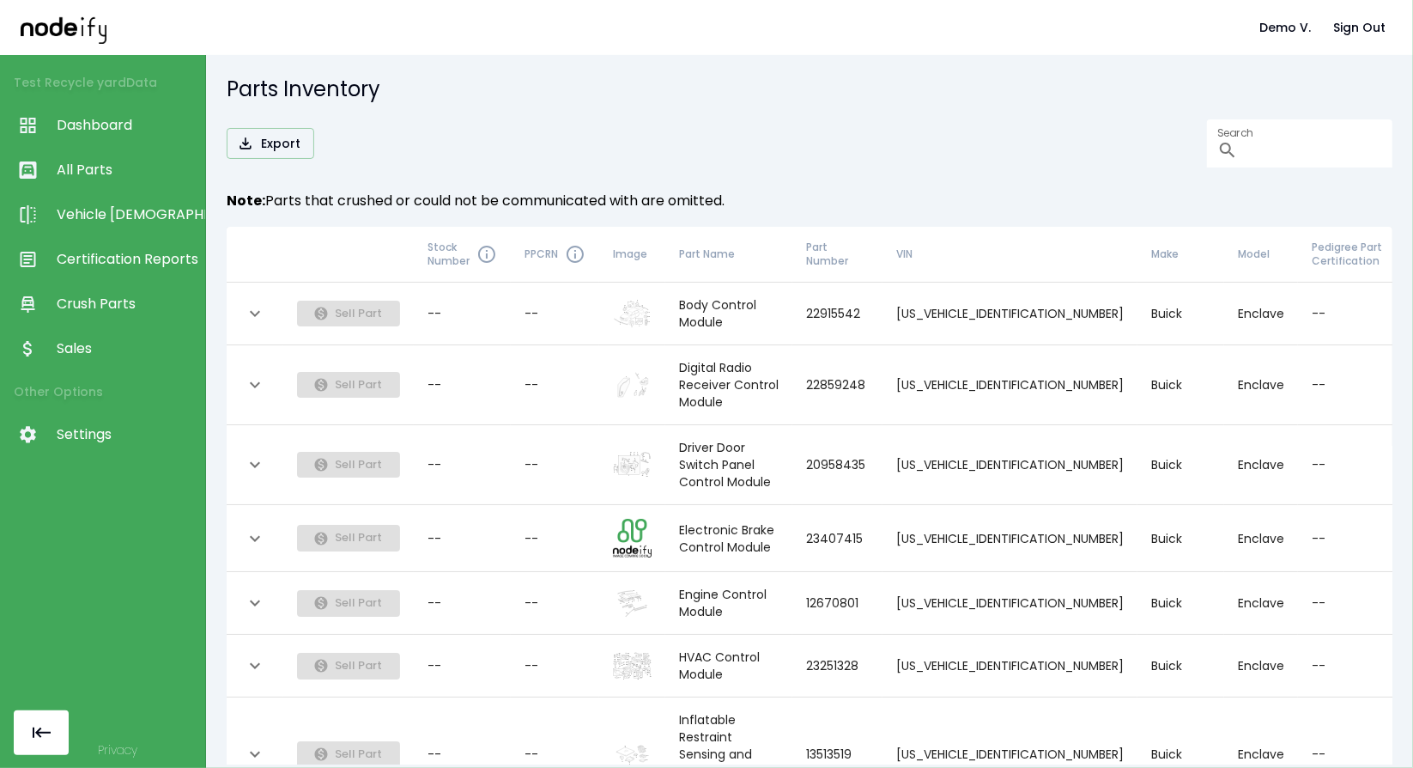
click at [887, 202] on h6 "Note: Parts that crushed or could not be communicated with are omitted." at bounding box center [810, 201] width 1166 height 24
click at [1331, 102] on h5 "Parts Inventory" at bounding box center [810, 89] width 1166 height 27
click at [125, 118] on span "Dashboard" at bounding box center [127, 125] width 140 height 21
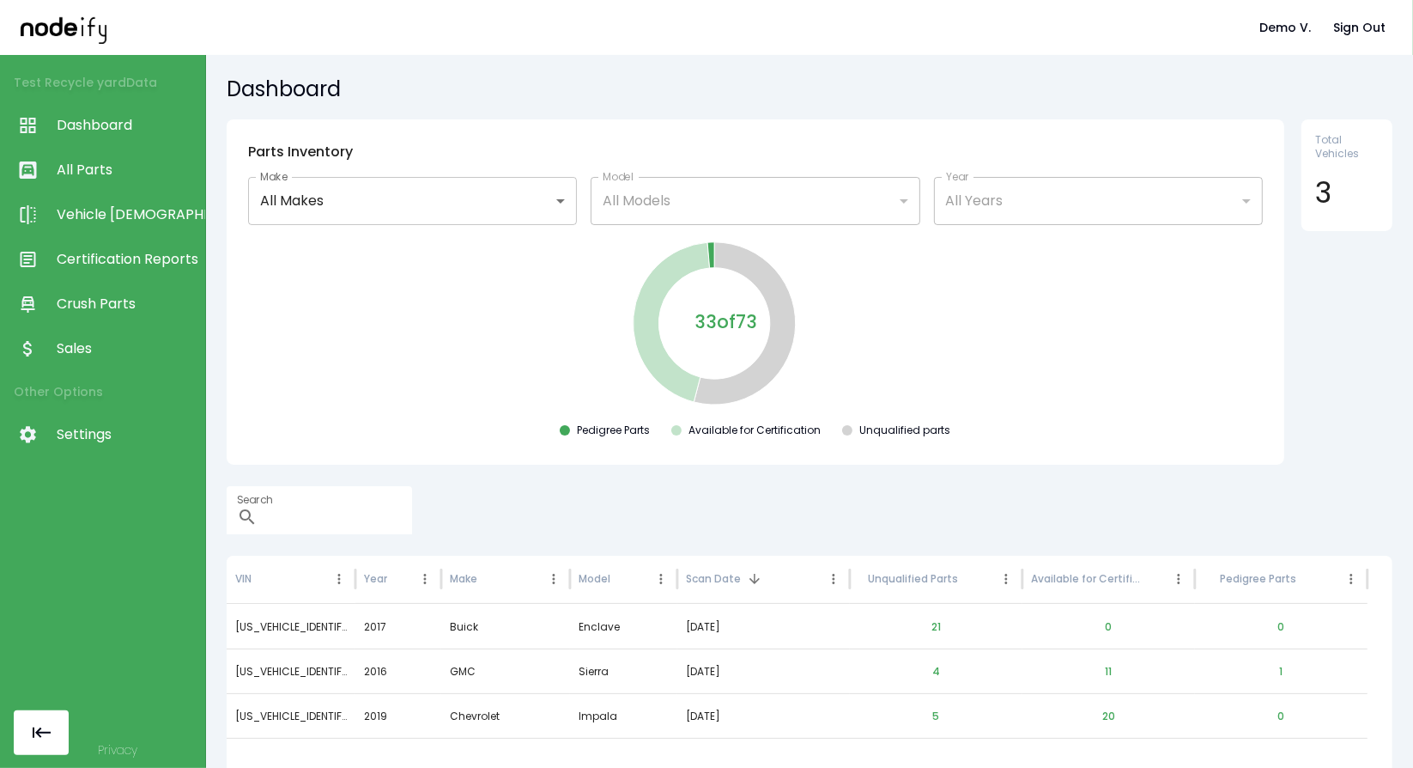
drag, startPoint x: 155, startPoint y: 83, endPoint x: 0, endPoint y: 132, distance: 162.1
click at [0, 132] on nav "Test Recycle yard Data Dashboard All Parts Vehicle Scan Certification Reports C…" at bounding box center [102, 259] width 205 height 409
click at [120, 176] on span "All Parts" at bounding box center [127, 170] width 140 height 21
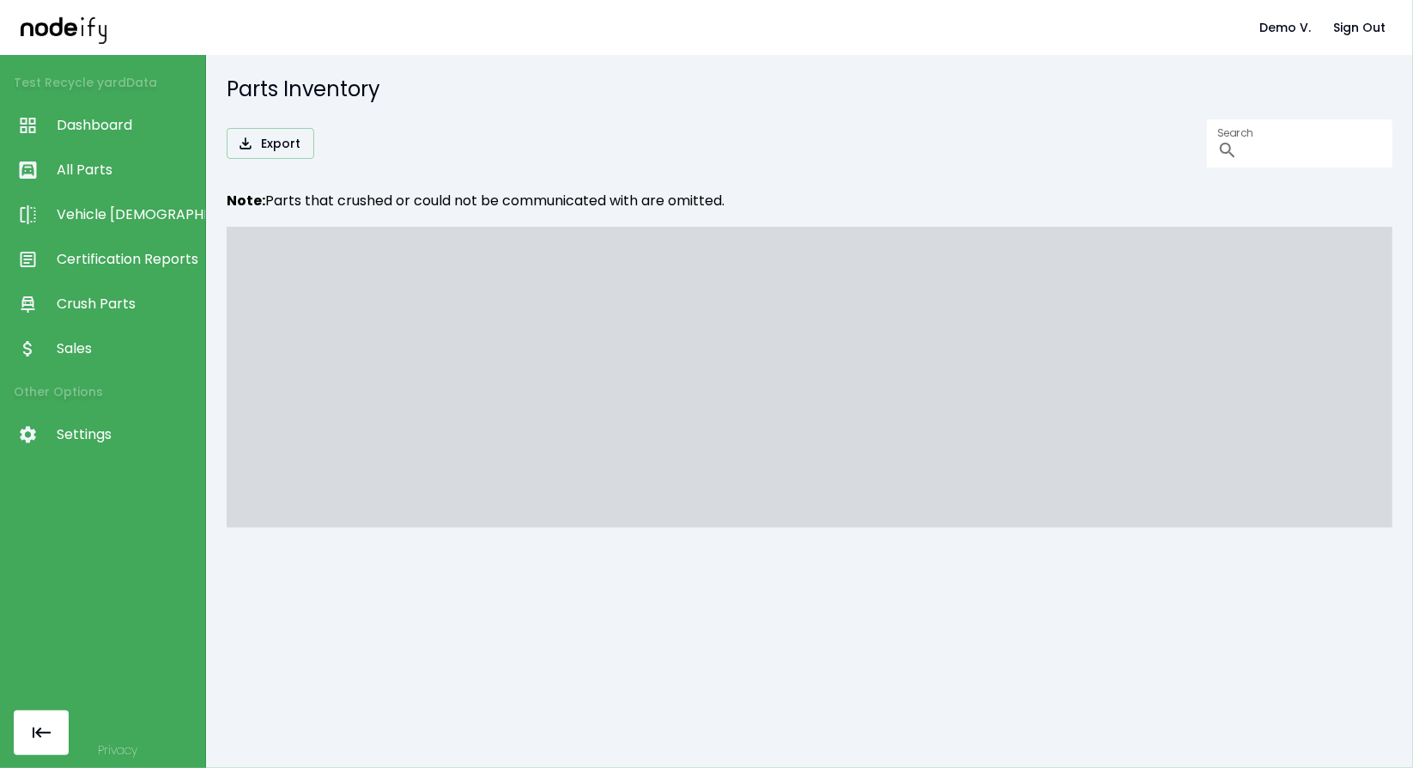
click at [86, 343] on span "Sales" at bounding box center [127, 348] width 140 height 21
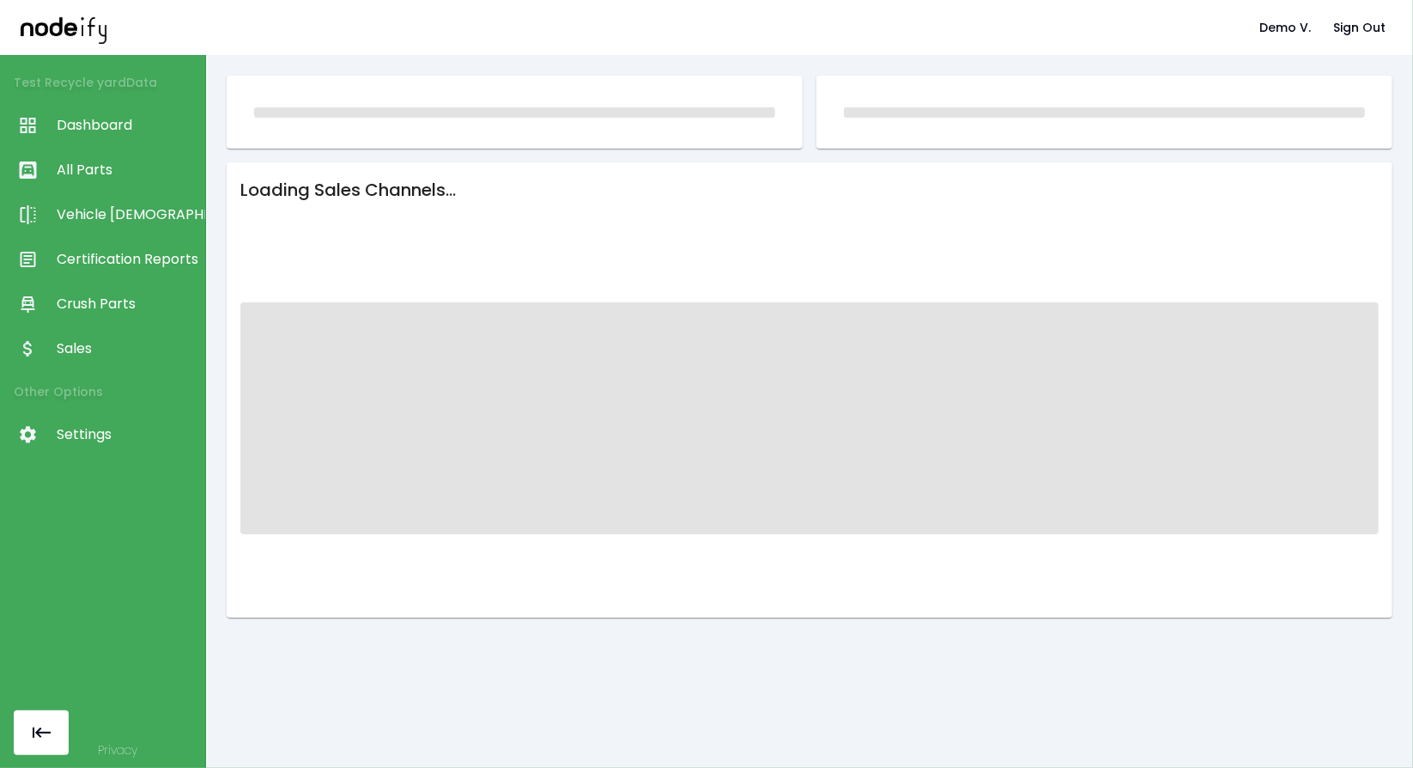
click at [87, 295] on span "Crush Parts" at bounding box center [127, 304] width 140 height 21
